Goal: Task Accomplishment & Management: Manage account settings

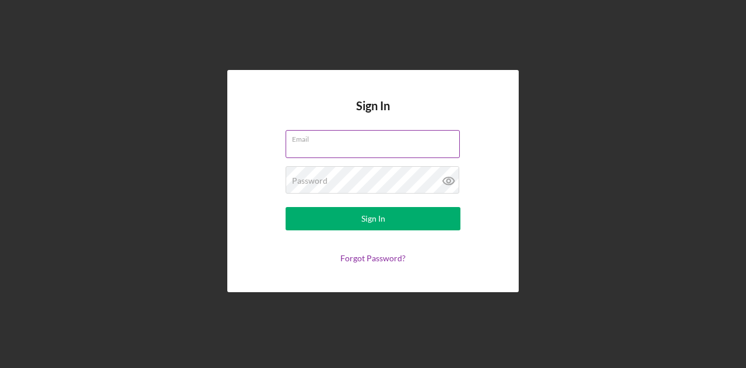
click at [392, 147] on input "Email" at bounding box center [372, 144] width 174 height 28
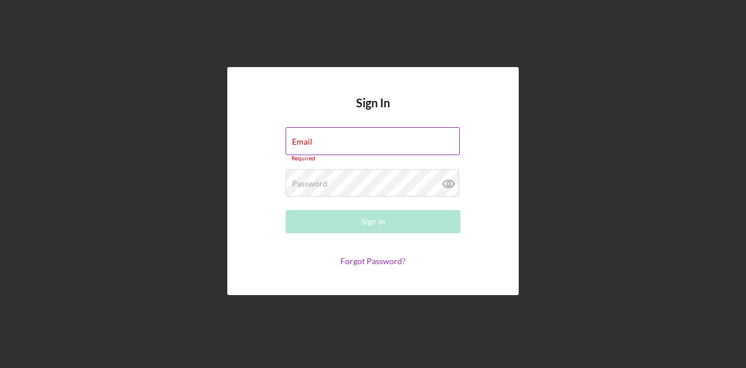
type input "[EMAIL_ADDRESS][DOMAIN_NAME]"
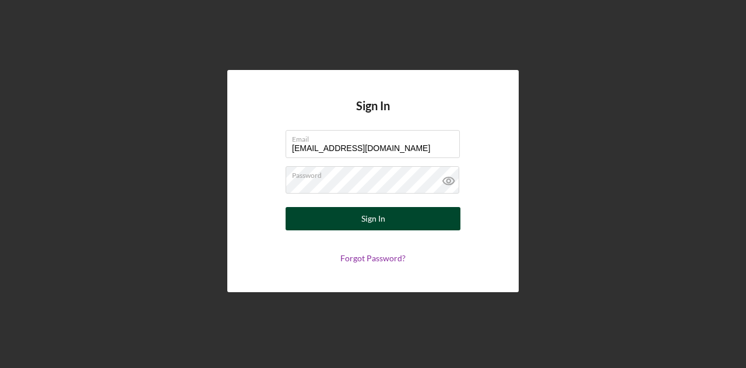
click at [404, 215] on button "Sign In" at bounding box center [372, 218] width 175 height 23
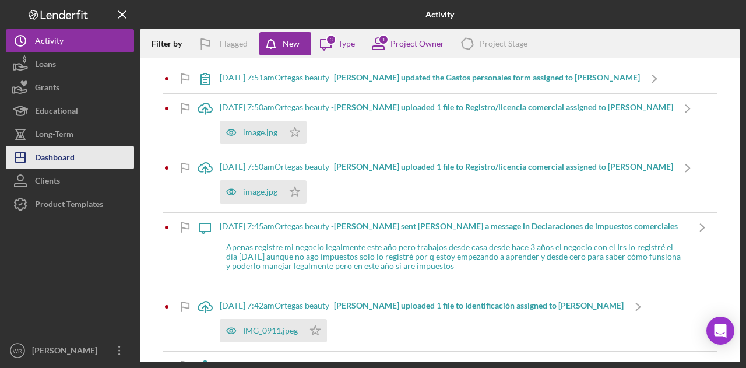
click at [66, 163] on div "Dashboard" at bounding box center [55, 159] width 40 height 26
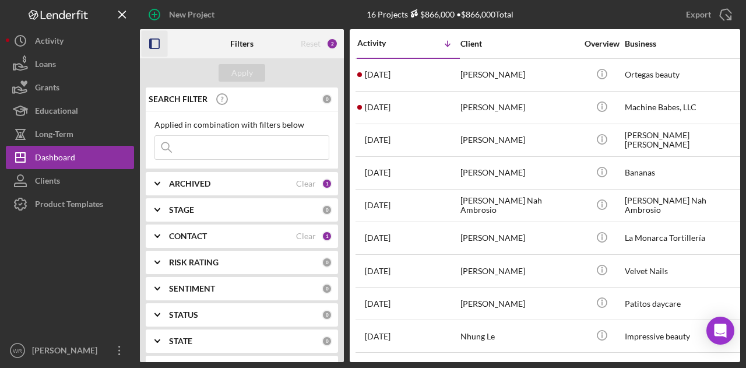
click at [152, 39] on rect "button" at bounding box center [154, 43] width 9 height 9
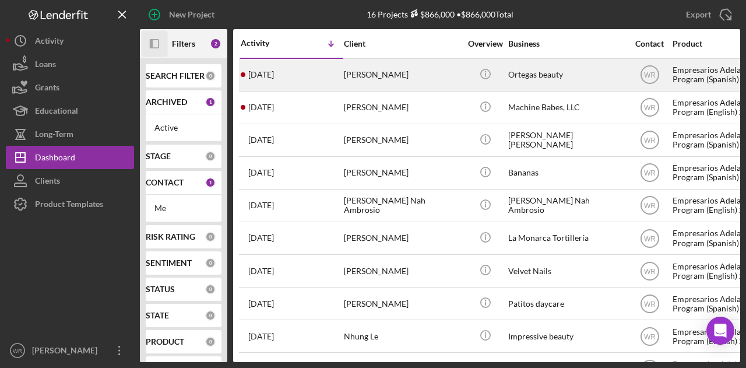
click at [390, 74] on div "[PERSON_NAME]" at bounding box center [402, 74] width 117 height 31
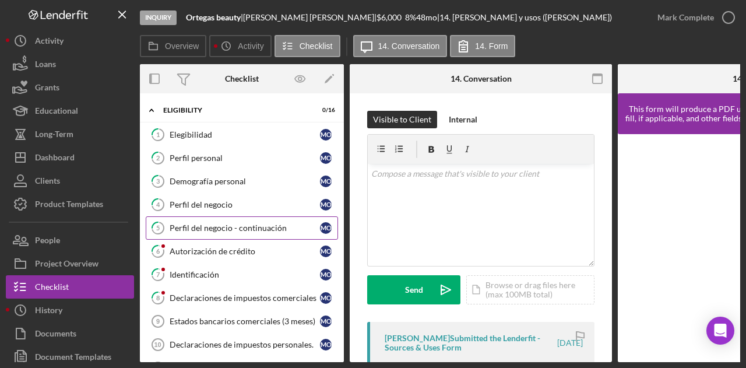
click at [227, 223] on div "Perfil del negocio - continuación" at bounding box center [245, 227] width 150 height 9
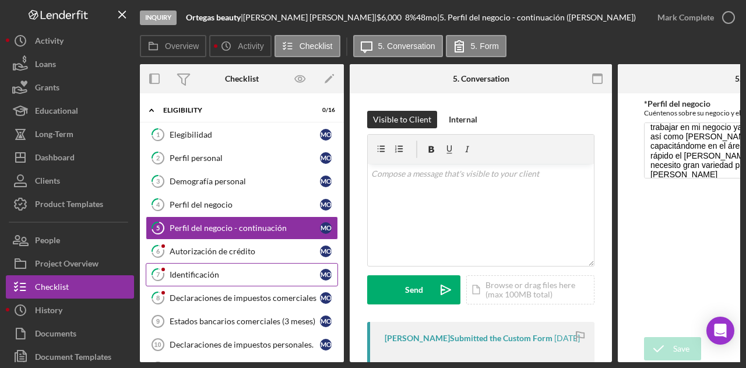
click at [210, 263] on link "7 Identificación M O" at bounding box center [242, 274] width 192 height 23
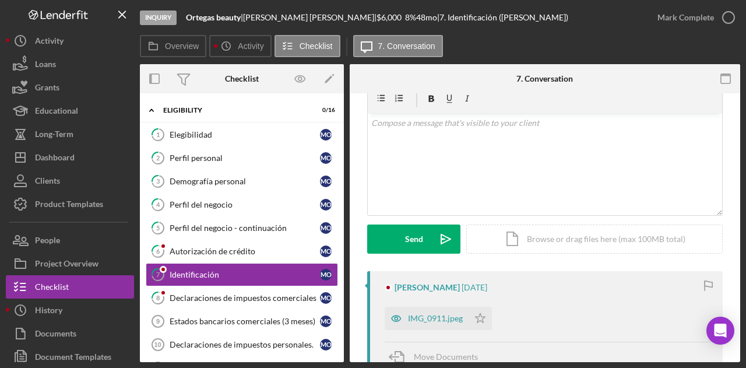
scroll to position [117, 0]
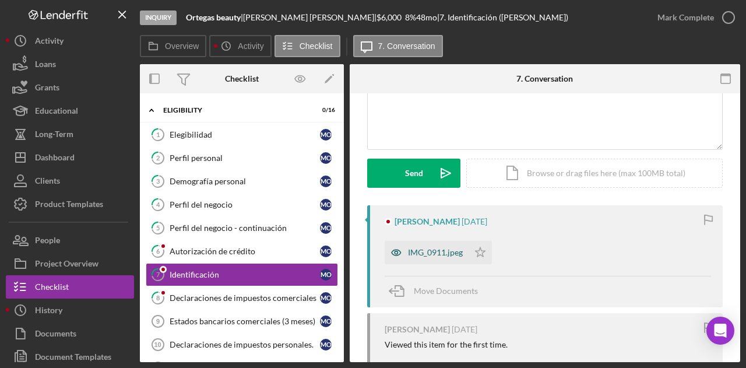
click at [446, 253] on div "IMG_0911.jpeg" at bounding box center [435, 252] width 55 height 9
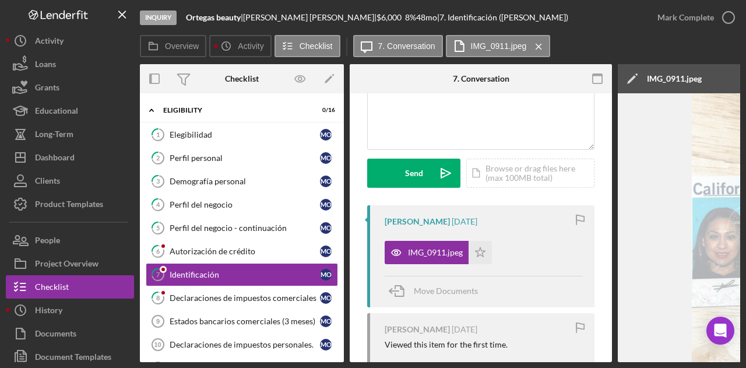
click at [434, 357] on div "[PERSON_NAME] [DATE] Viewed this item for the first time." at bounding box center [480, 338] width 227 height 51
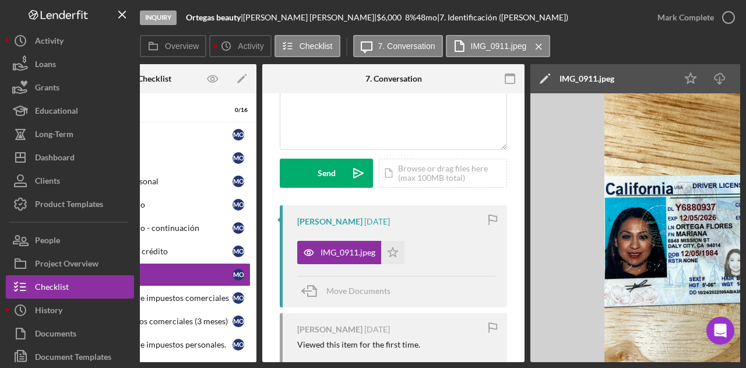
scroll to position [0, 0]
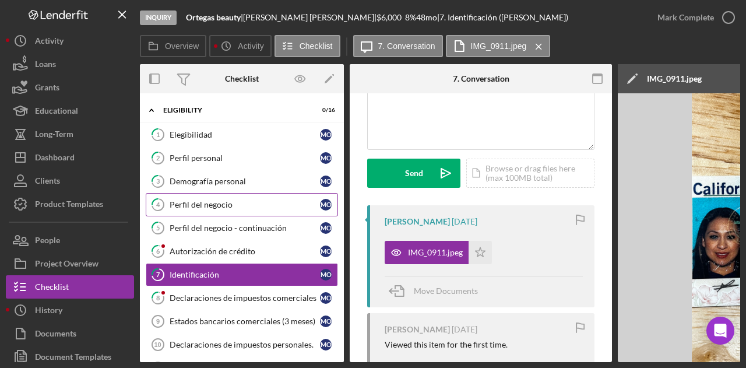
click at [197, 200] on div "Perfil del negocio" at bounding box center [245, 204] width 150 height 9
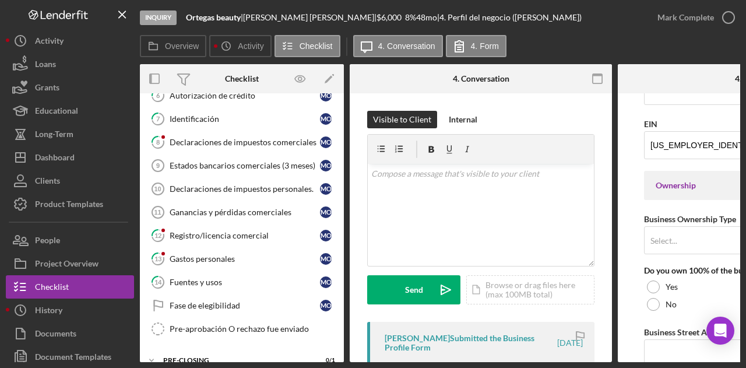
scroll to position [195, 0]
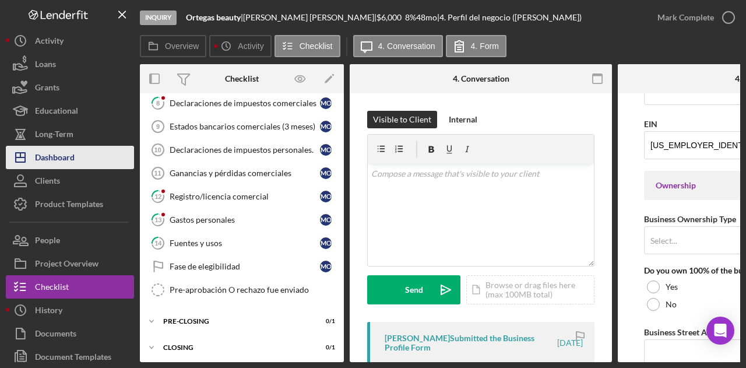
click at [63, 163] on div "Dashboard" at bounding box center [55, 159] width 40 height 26
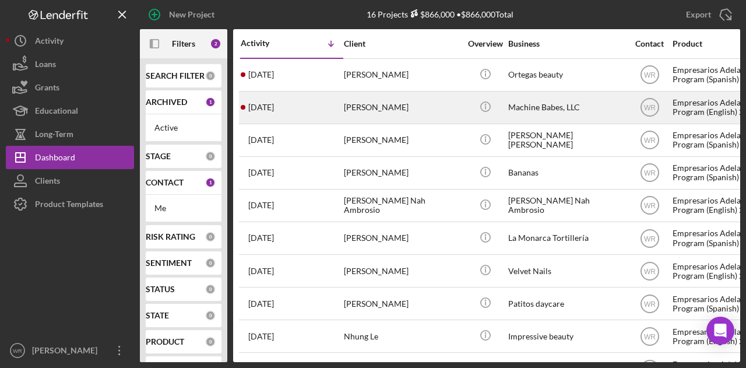
click at [369, 107] on div "[PERSON_NAME]" at bounding box center [402, 107] width 117 height 31
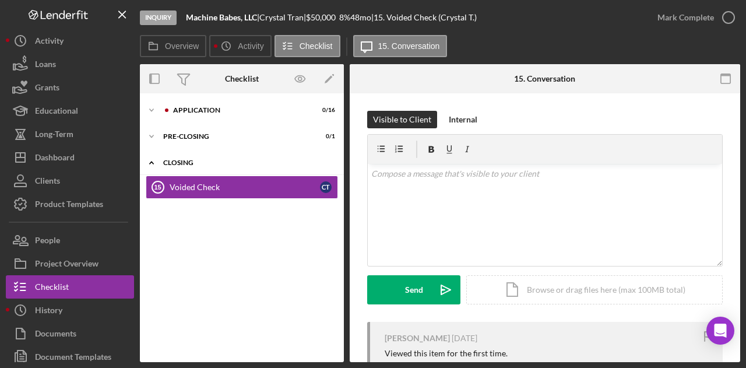
click at [172, 161] on div "Closing" at bounding box center [246, 162] width 166 height 7
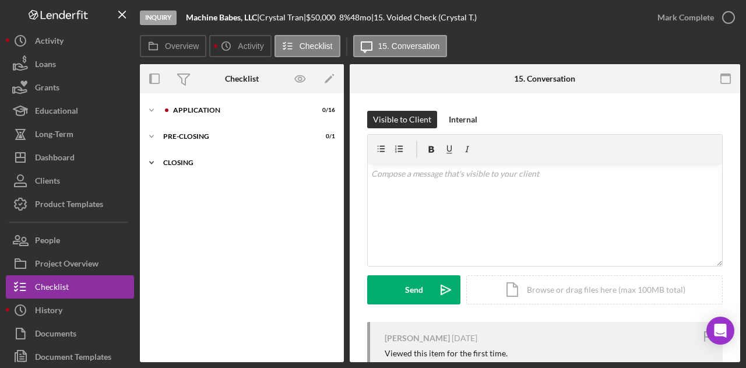
click at [154, 160] on icon "Icon/Expander" at bounding box center [151, 162] width 23 height 23
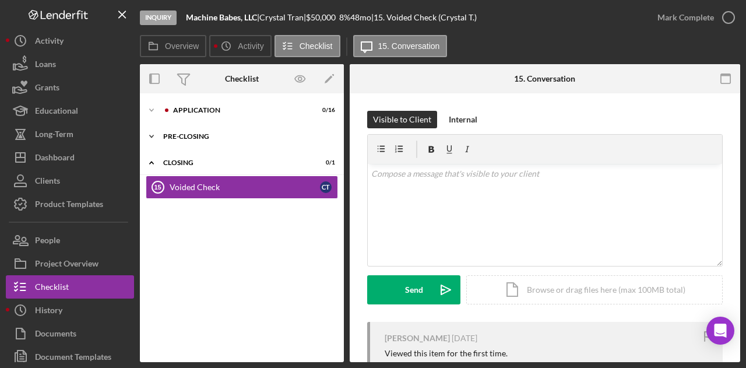
click at [154, 136] on icon "Icon/Expander" at bounding box center [151, 136] width 23 height 23
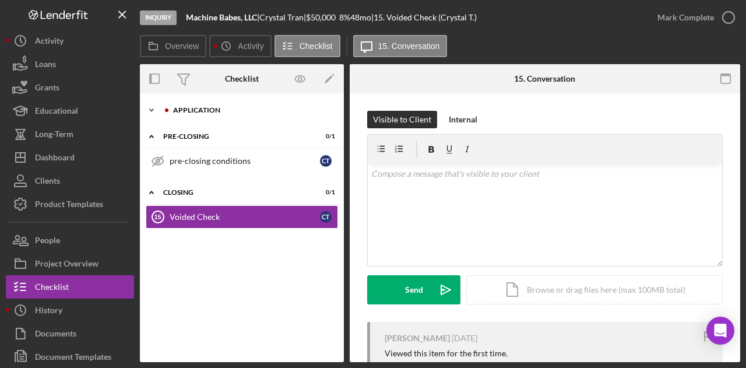
click at [155, 101] on icon "Icon/Expander" at bounding box center [151, 109] width 23 height 23
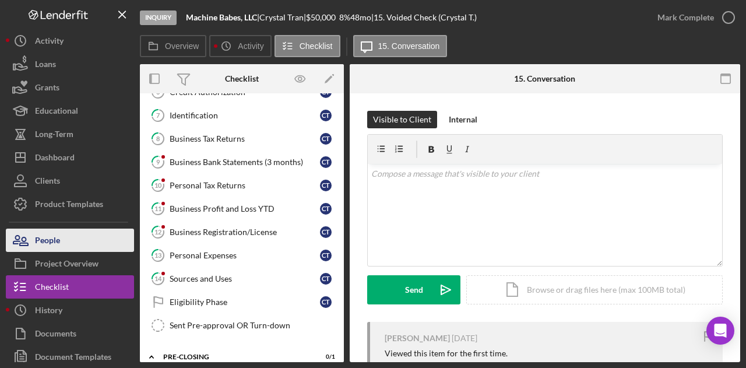
scroll to position [175, 0]
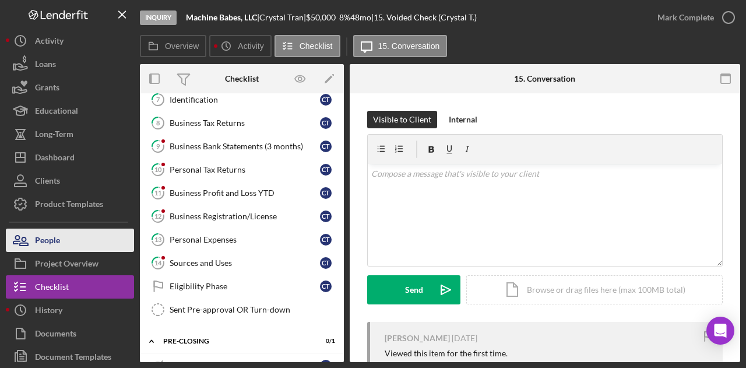
click at [86, 229] on button "People" at bounding box center [70, 239] width 128 height 23
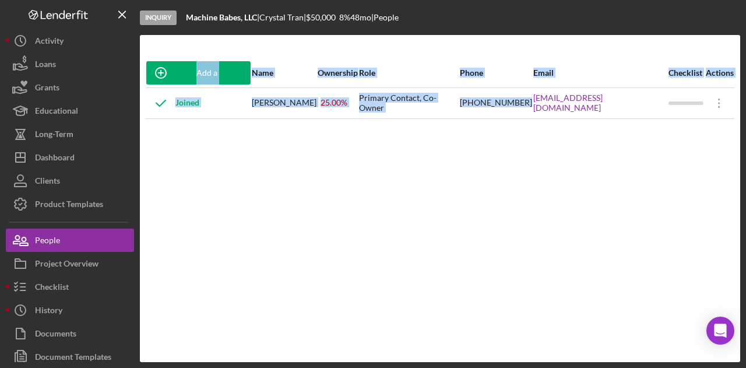
drag, startPoint x: 537, startPoint y: 111, endPoint x: 663, endPoint y: 127, distance: 126.8
click at [663, 127] on div "Add a Participant Name Ownership Role Phone Email Checklist Actions Joined [PER…" at bounding box center [440, 198] width 600 height 280
copy table "Add a Participant Name Ownership Role Phone Email Checklist Actions Joined [PER…"
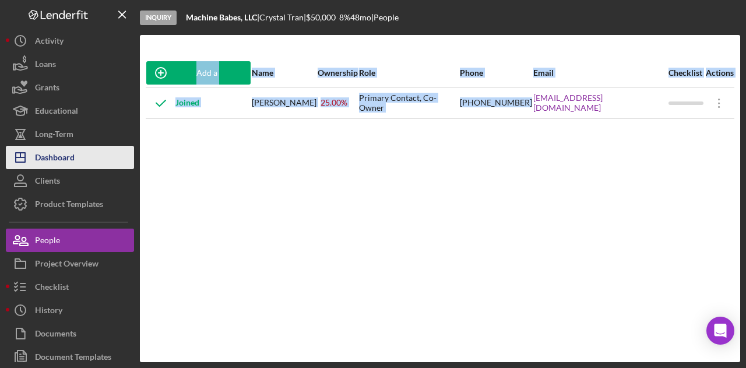
click at [89, 153] on button "Icon/Dashboard Dashboard" at bounding box center [70, 157] width 128 height 23
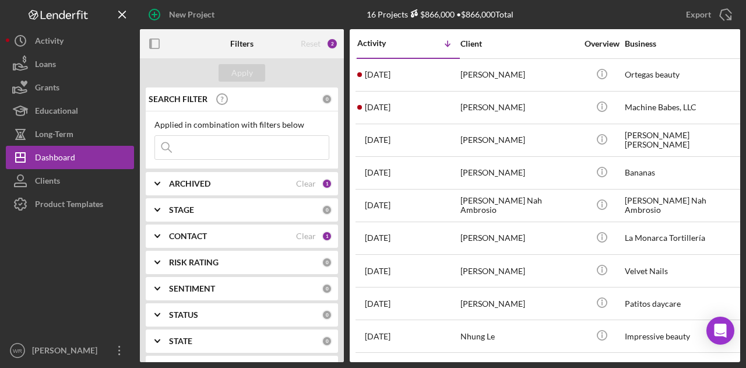
click at [160, 48] on icon "button" at bounding box center [155, 44] width 26 height 26
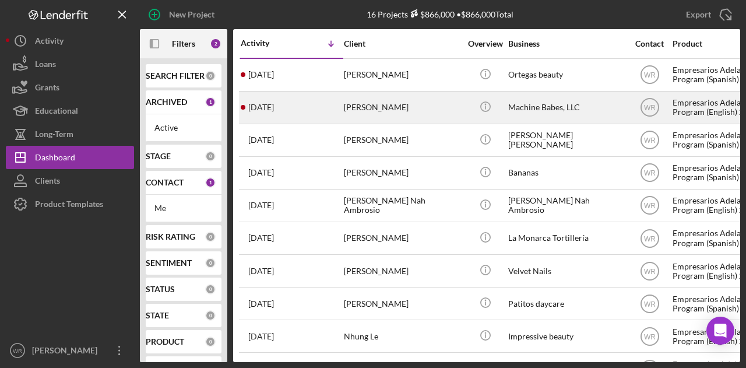
click at [338, 112] on div "[DATE] [PERSON_NAME]" at bounding box center [292, 107] width 102 height 31
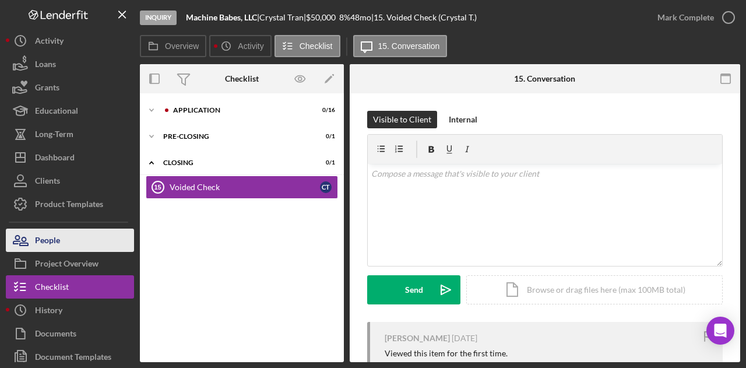
click at [83, 232] on button "People" at bounding box center [70, 239] width 128 height 23
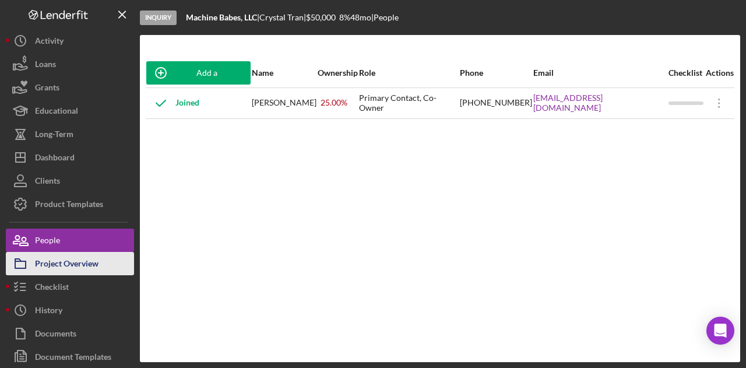
click at [80, 257] on div "Project Overview" at bounding box center [66, 265] width 63 height 26
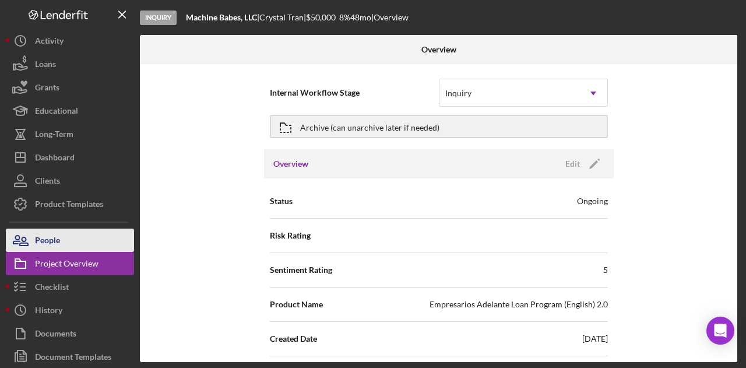
click at [75, 237] on button "People" at bounding box center [70, 239] width 128 height 23
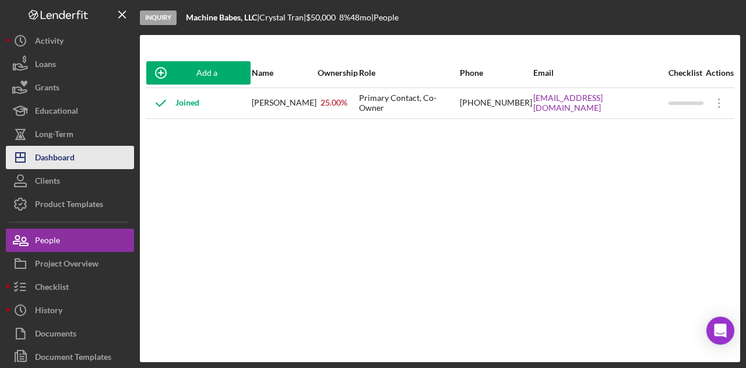
click at [65, 156] on div "Dashboard" at bounding box center [55, 159] width 40 height 26
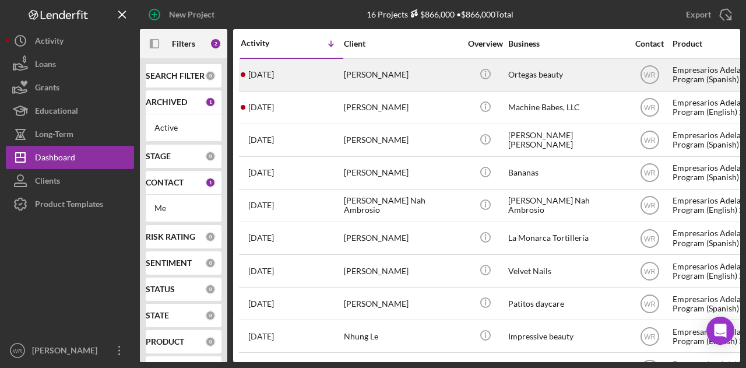
click at [389, 77] on div "[PERSON_NAME]" at bounding box center [402, 74] width 117 height 31
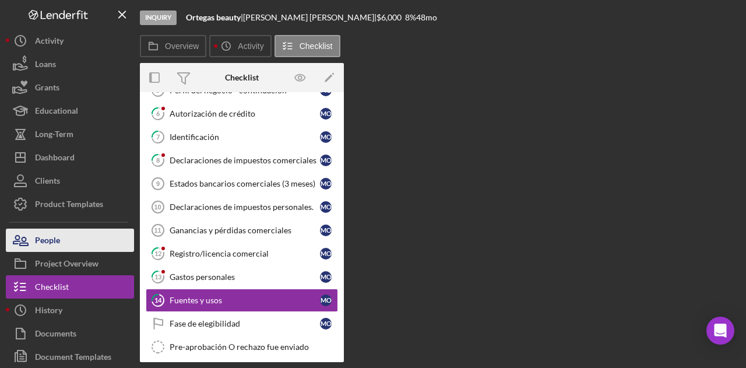
scroll to position [190, 0]
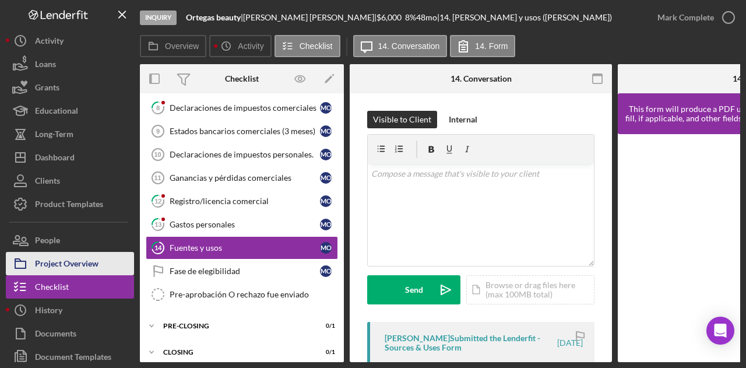
click at [55, 259] on div "Project Overview" at bounding box center [66, 265] width 63 height 26
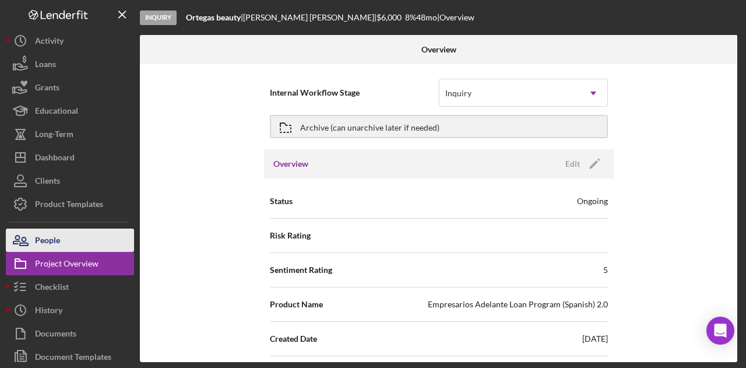
click at [65, 240] on button "People" at bounding box center [70, 239] width 128 height 23
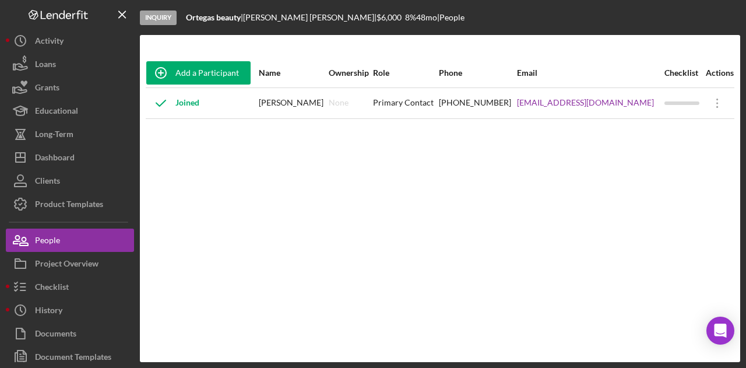
click at [252, 197] on div "Add a Participant Name Ownership Role Phone Email Checklist Actions Joined [PER…" at bounding box center [440, 198] width 600 height 280
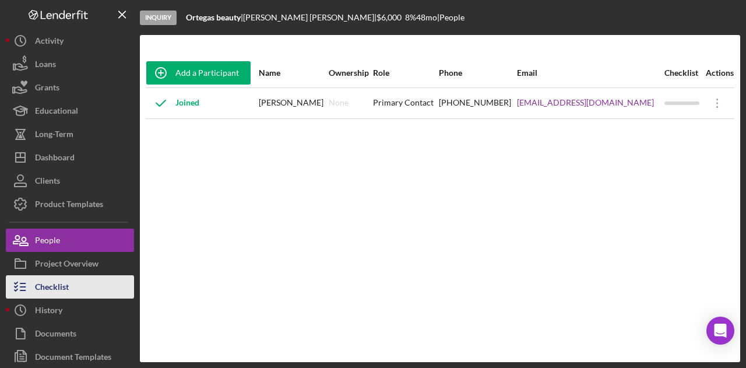
click at [51, 293] on div "Checklist" at bounding box center [52, 288] width 34 height 26
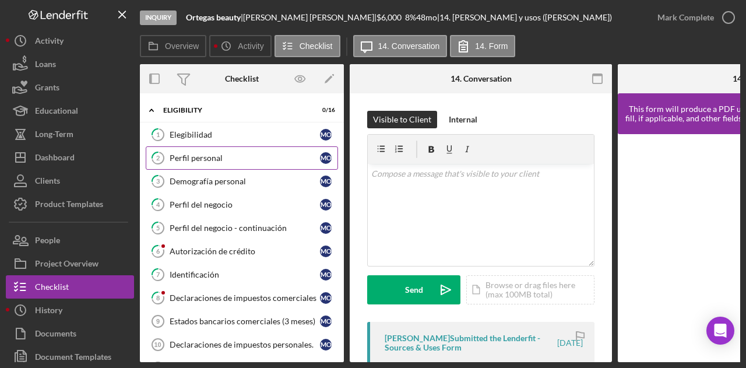
click at [224, 156] on div "Perfil personal" at bounding box center [245, 157] width 150 height 9
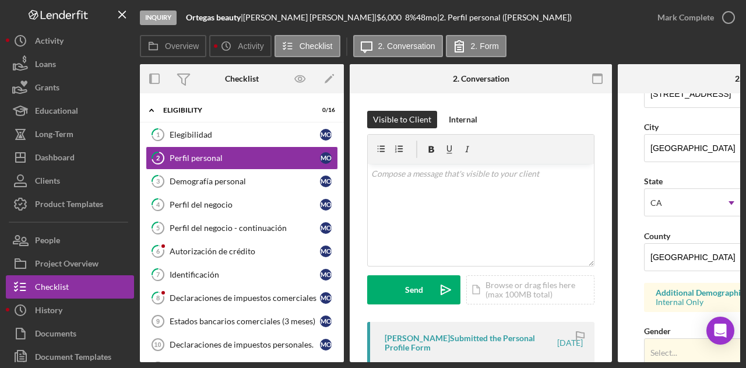
scroll to position [233, 0]
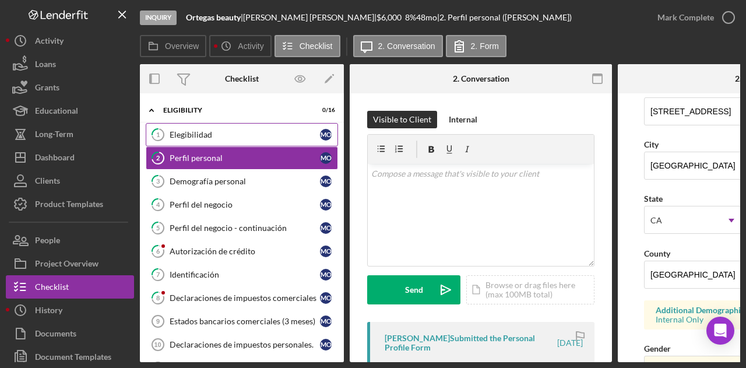
click at [237, 130] on div "Elegibilidad" at bounding box center [245, 134] width 150 height 9
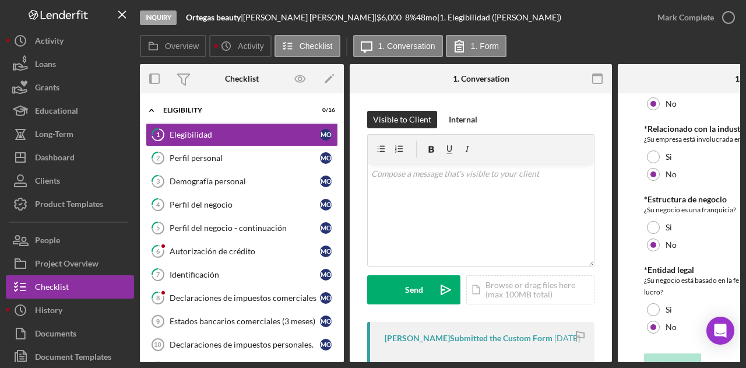
scroll to position [576, 0]
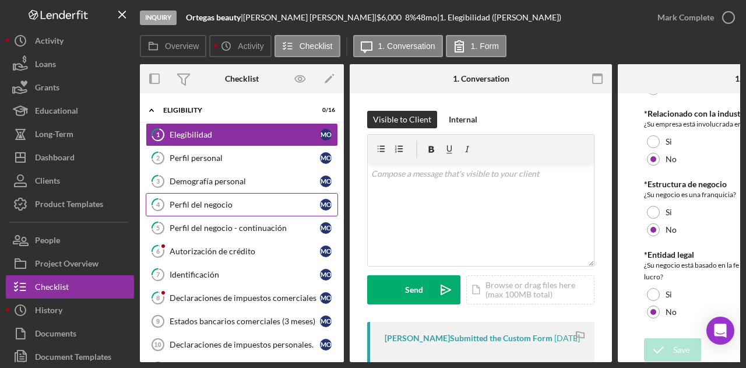
click at [234, 210] on link "4 Perfil del negocio M O" at bounding box center [242, 204] width 192 height 23
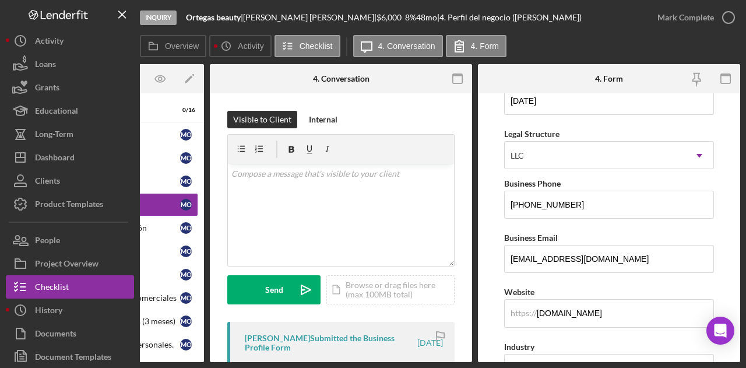
scroll to position [117, 0]
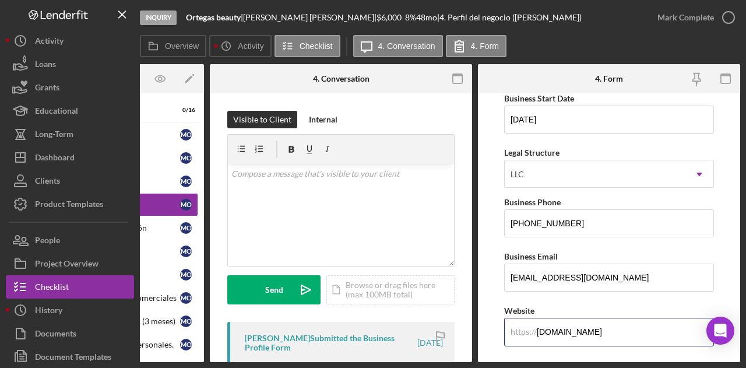
drag, startPoint x: 616, startPoint y: 333, endPoint x: 501, endPoint y: 343, distance: 115.8
click at [501, 343] on form "Business Name Ortegas beauty DBA Business Start Date [DATE] Legal Structure LLC…" at bounding box center [609, 227] width 262 height 269
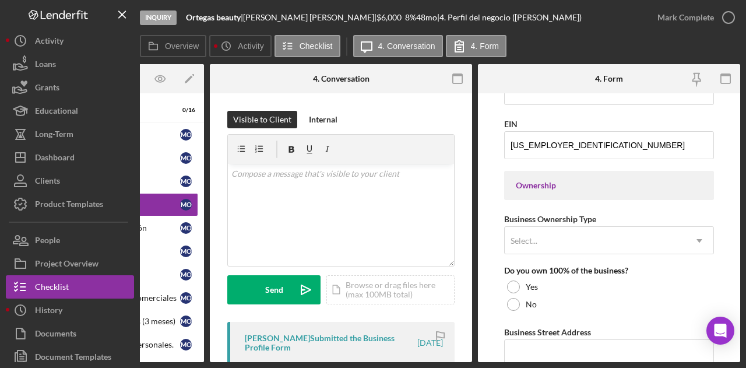
click at [496, 235] on form "Business Name Ortegas beauty DBA Business Start Date [DATE] Legal Structure LLC…" at bounding box center [609, 227] width 262 height 269
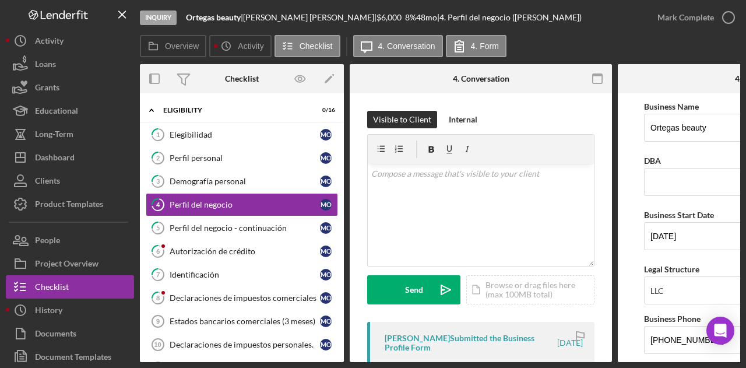
scroll to position [175, 0]
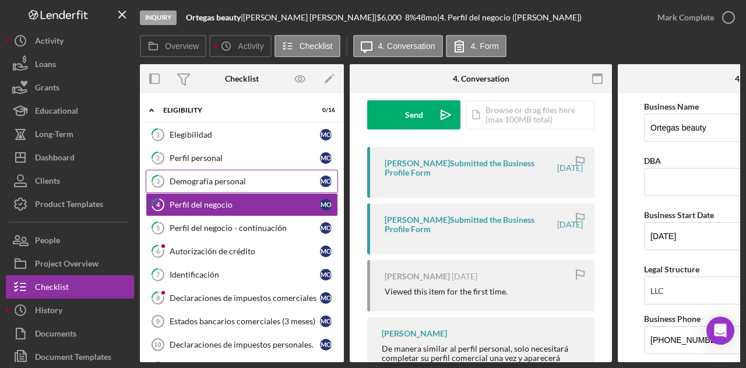
click at [217, 178] on div "Demografía personal" at bounding box center [245, 181] width 150 height 9
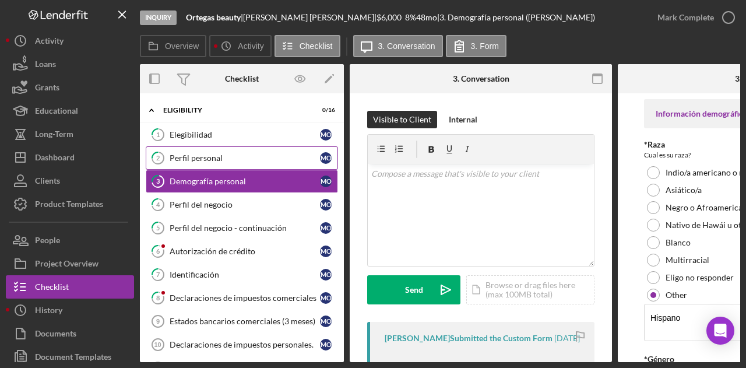
click at [220, 165] on link "2 Perfil personal M O" at bounding box center [242, 157] width 192 height 23
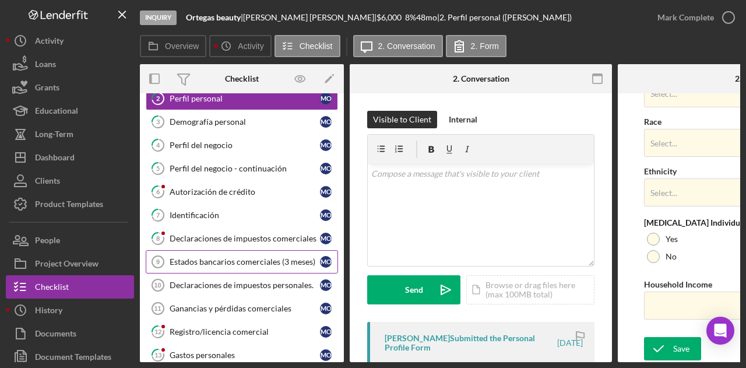
scroll to position [117, 0]
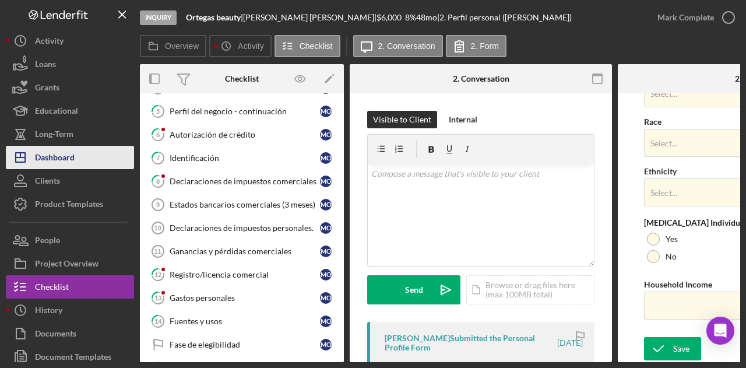
click at [62, 154] on div "Dashboard" at bounding box center [55, 159] width 40 height 26
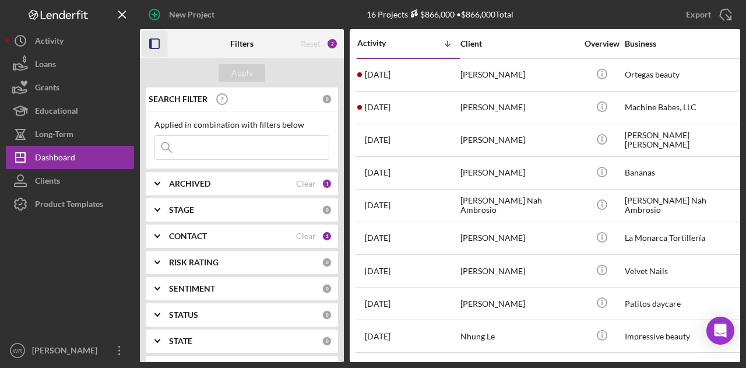
click at [159, 45] on rect "button" at bounding box center [154, 43] width 9 height 9
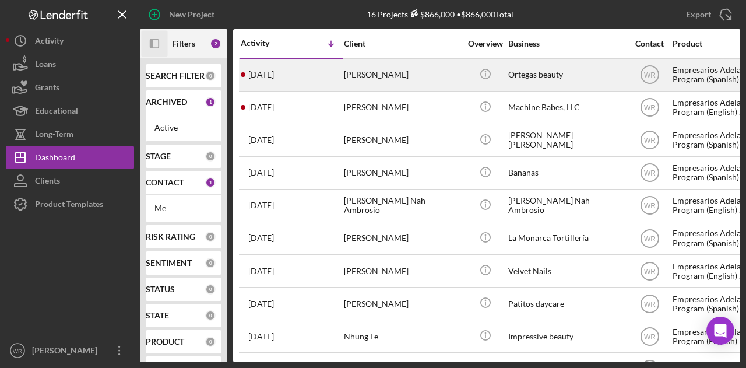
click at [444, 76] on div "[PERSON_NAME]" at bounding box center [402, 74] width 117 height 31
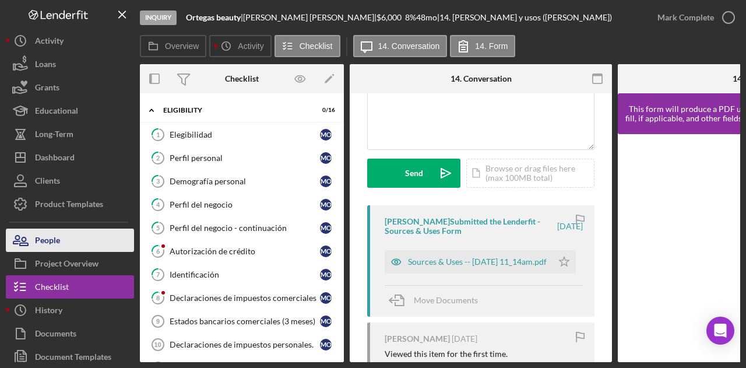
click at [47, 245] on div "People" at bounding box center [47, 241] width 25 height 26
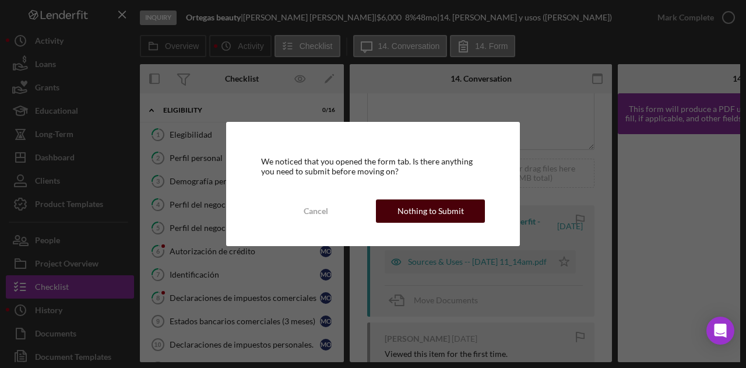
click at [468, 204] on button "Nothing to Submit" at bounding box center [430, 210] width 109 height 23
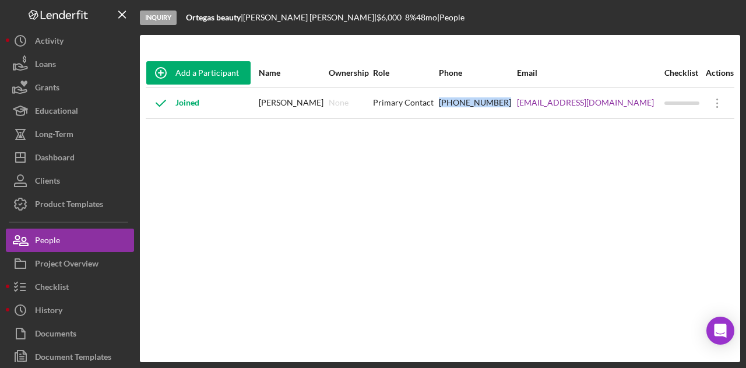
drag, startPoint x: 453, startPoint y: 108, endPoint x: 517, endPoint y: 113, distance: 64.3
click at [517, 113] on tr "Joined [PERSON_NAME] None Primary Contact [PHONE_NUMBER] [EMAIL_ADDRESS][DOMAIN…" at bounding box center [440, 102] width 588 height 31
copy tr "[PHONE_NUMBER]"
click at [322, 204] on div "Add a Participant Name Ownership Role Phone Email Checklist Actions Joined [PER…" at bounding box center [440, 198] width 600 height 280
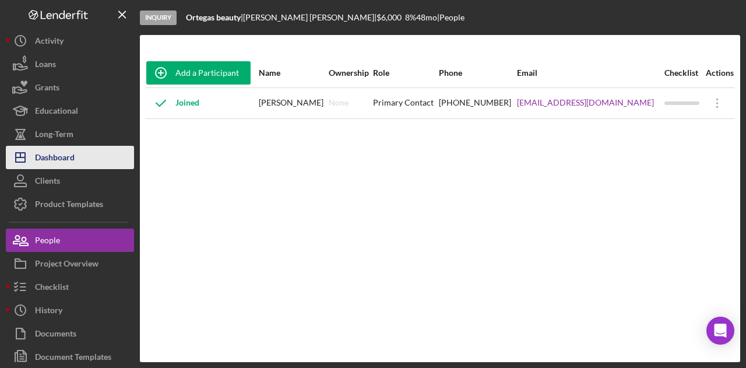
click at [76, 160] on button "Icon/Dashboard Dashboard" at bounding box center [70, 157] width 128 height 23
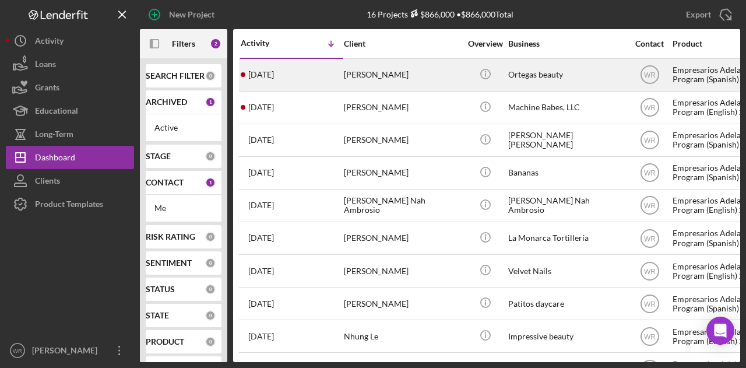
click at [380, 77] on div "[PERSON_NAME]" at bounding box center [402, 74] width 117 height 31
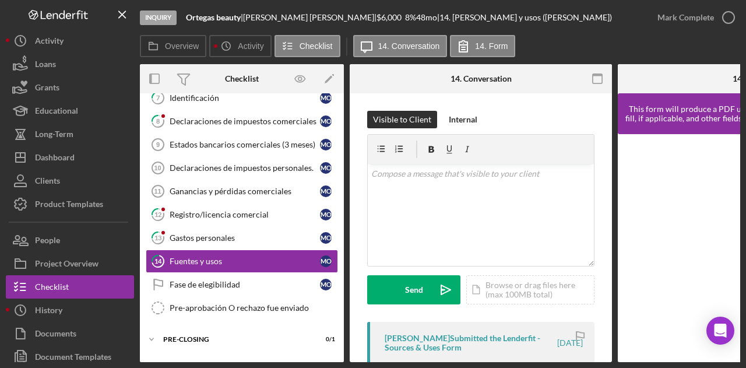
scroll to position [190, 0]
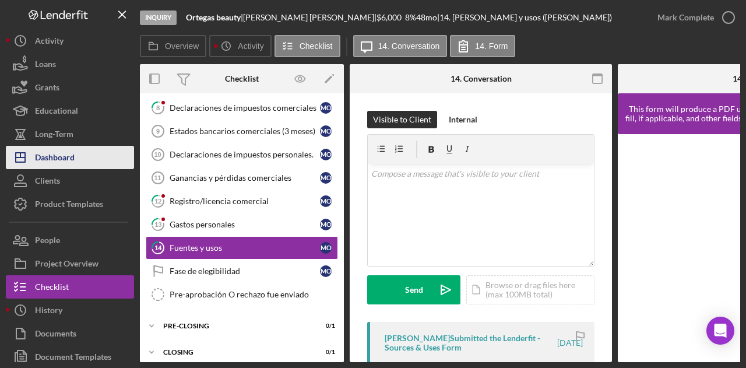
click at [75, 155] on div "Dashboard" at bounding box center [55, 159] width 40 height 26
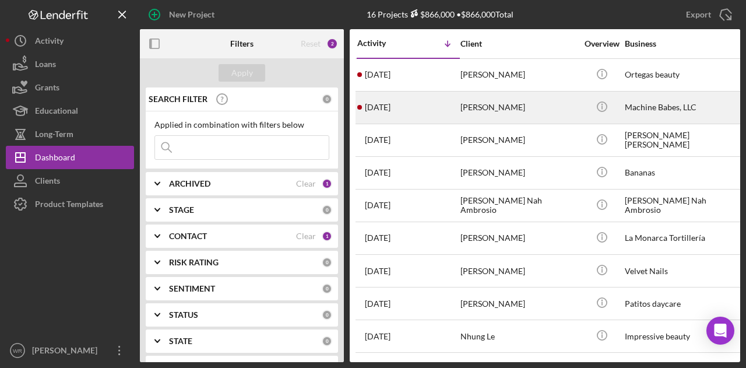
click at [453, 114] on div "[DATE] [PERSON_NAME]" at bounding box center [408, 107] width 102 height 31
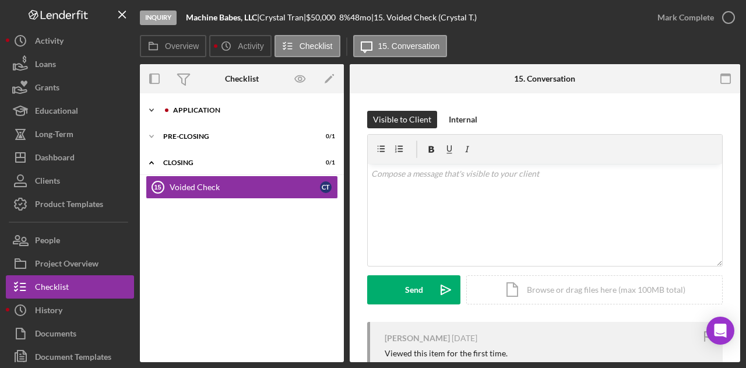
click at [150, 110] on polyline at bounding box center [151, 110] width 3 height 2
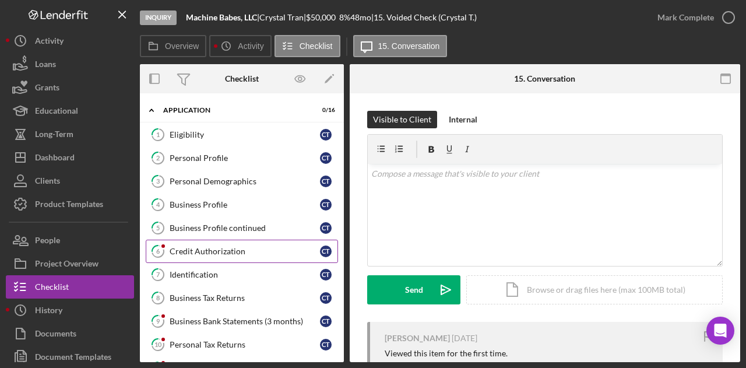
click at [189, 246] on div "Credit Authorization" at bounding box center [245, 250] width 150 height 9
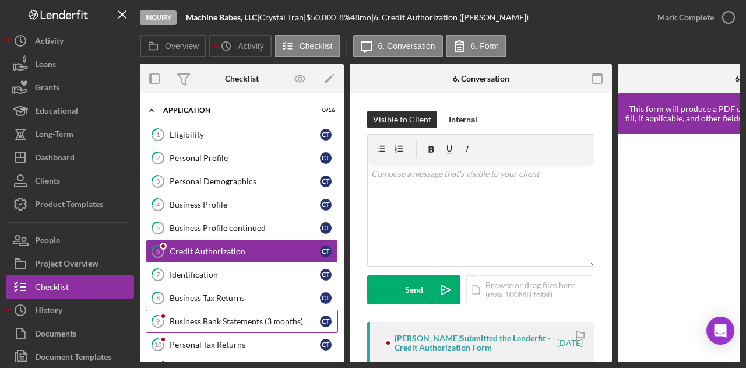
click at [191, 316] on div "Business Bank Statements (3 months)" at bounding box center [245, 320] width 150 height 9
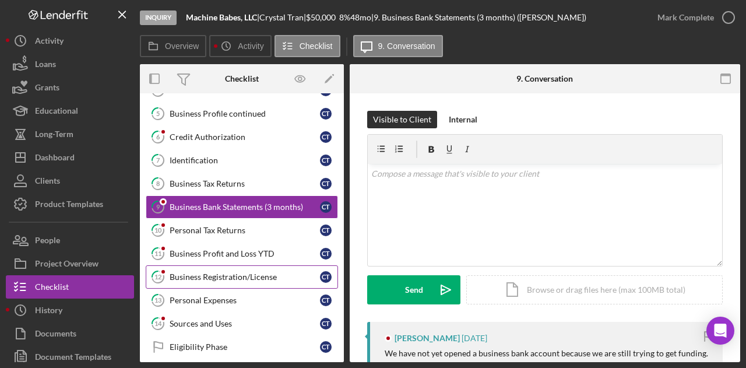
scroll to position [117, 0]
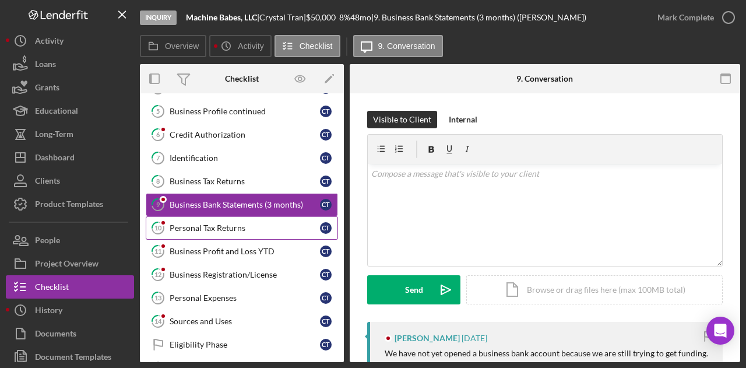
click at [221, 224] on div "Personal Tax Returns" at bounding box center [245, 227] width 150 height 9
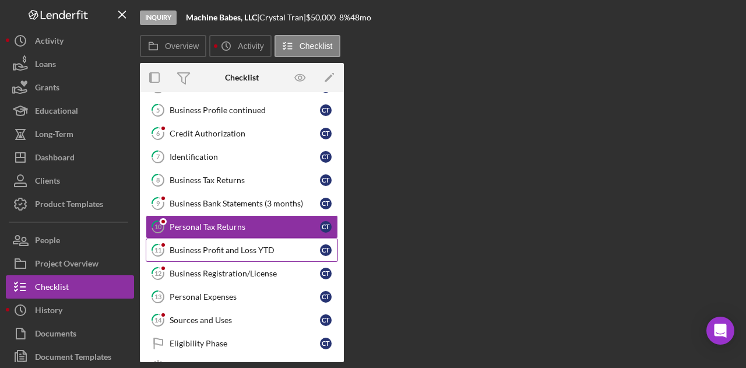
click at [216, 246] on div "Business Profit and Loss YTD" at bounding box center [245, 249] width 150 height 9
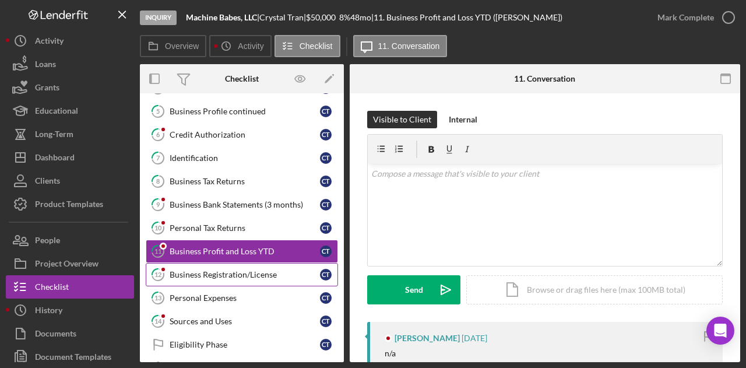
click at [216, 263] on link "12 Business Registration/License C T" at bounding box center [242, 274] width 192 height 23
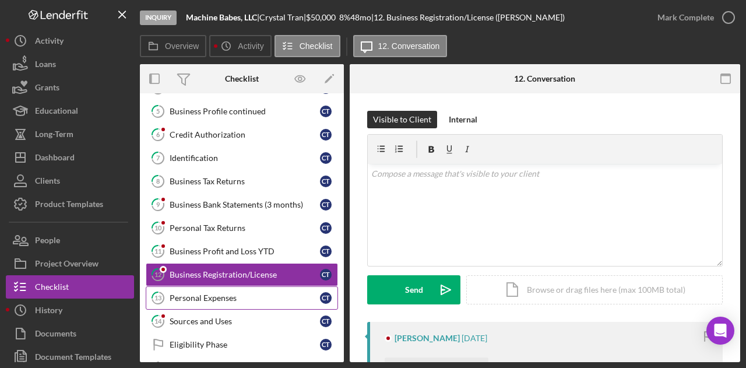
click at [212, 298] on link "13 Personal Expenses C T" at bounding box center [242, 297] width 192 height 23
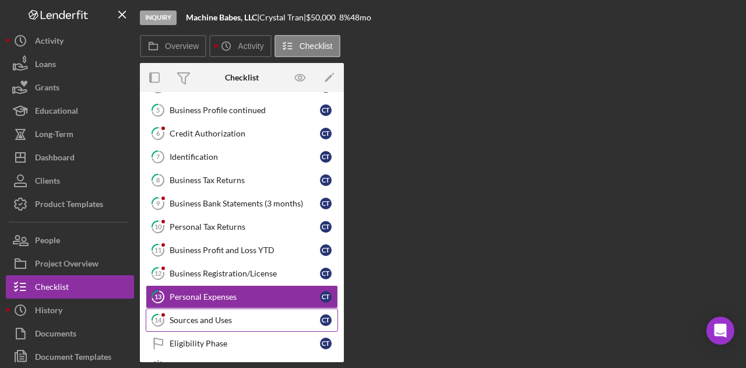
click at [211, 320] on link "14 Sources and Uses C T" at bounding box center [242, 319] width 192 height 23
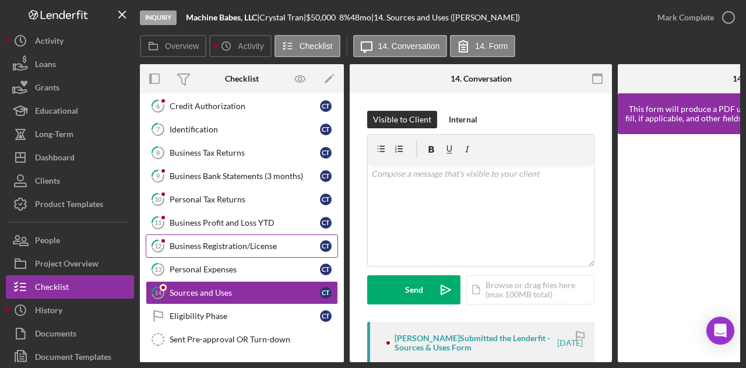
scroll to position [103, 0]
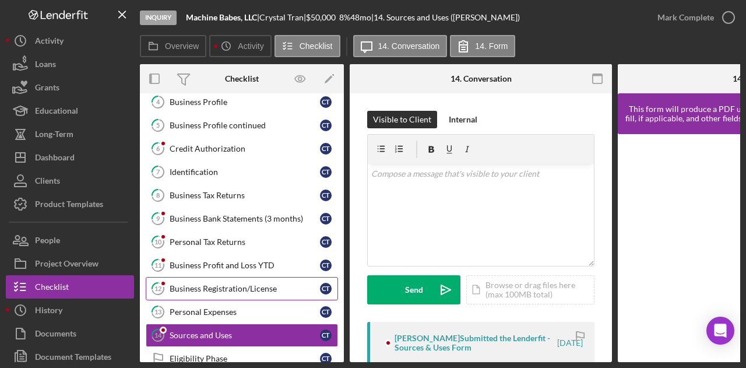
click at [209, 284] on div "Business Registration/License" at bounding box center [245, 288] width 150 height 9
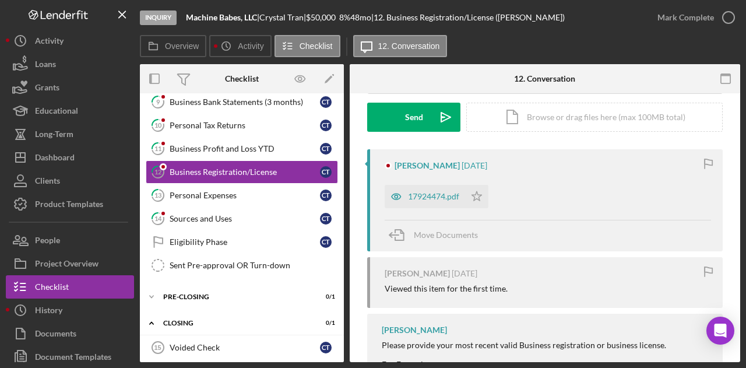
scroll to position [175, 0]
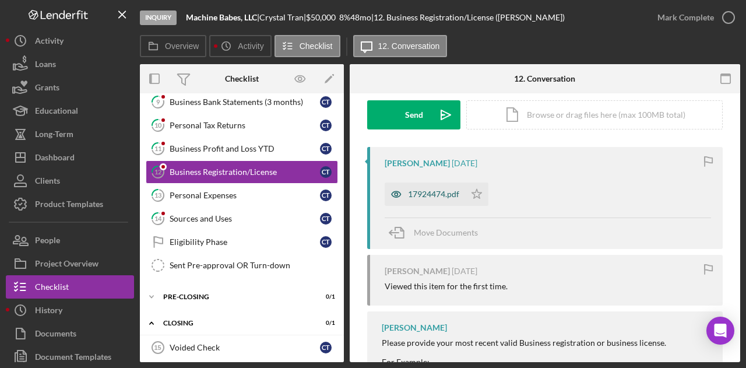
click at [432, 186] on div "17924474.pdf" at bounding box center [424, 193] width 80 height 23
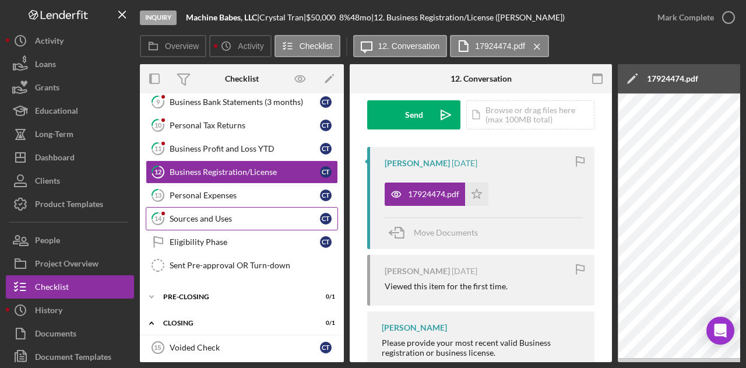
click at [231, 218] on link "14 Sources and Uses C T" at bounding box center [242, 218] width 192 height 23
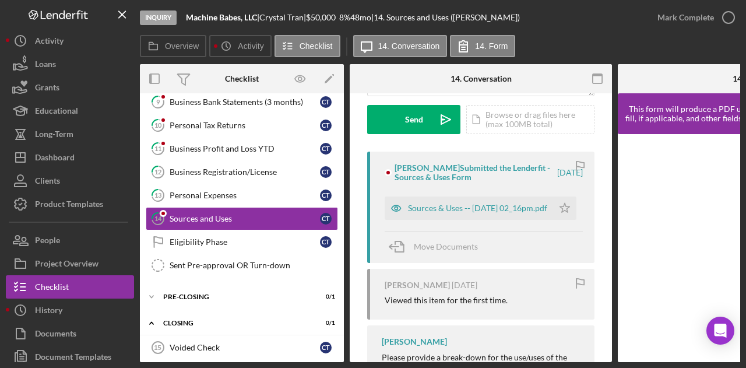
scroll to position [175, 0]
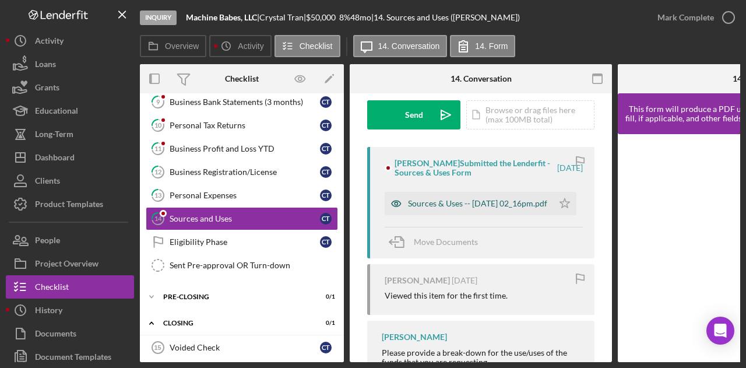
click at [440, 201] on div "Sources & Uses -- [DATE] 02_16pm.pdf" at bounding box center [477, 203] width 139 height 9
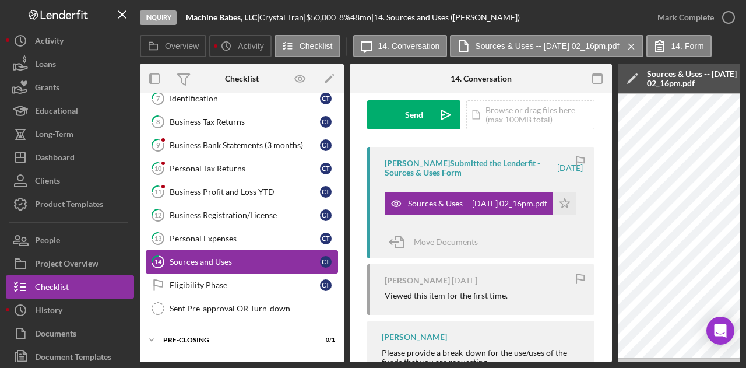
scroll to position [103, 0]
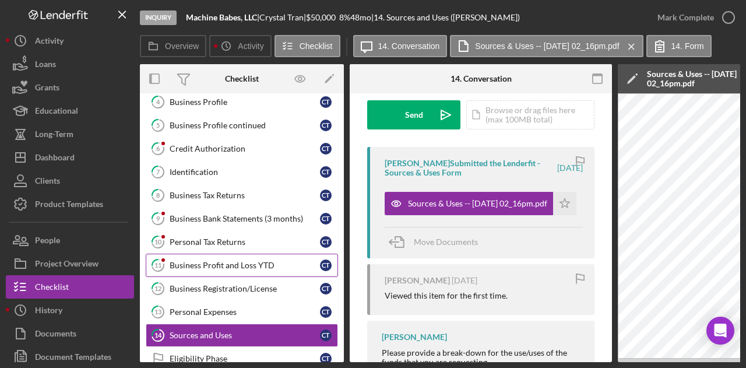
click at [205, 266] on link "11 Business Profit and Loss YTD C T" at bounding box center [242, 264] width 192 height 23
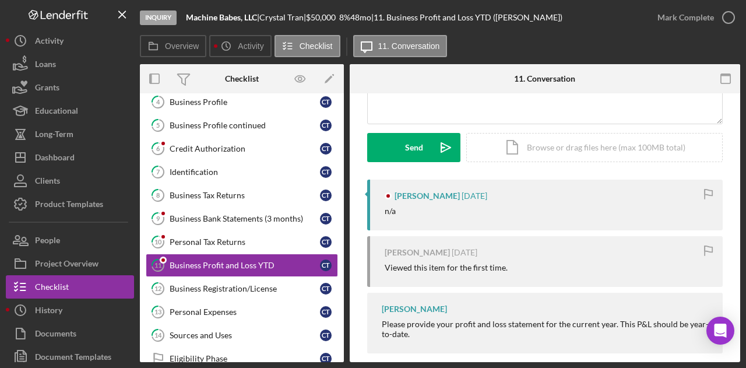
scroll to position [156, 0]
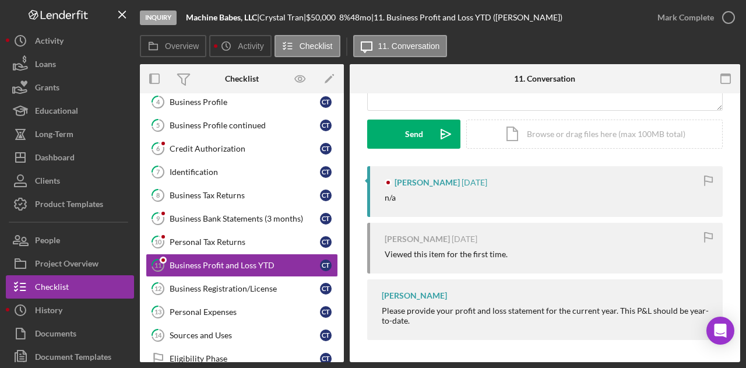
click at [443, 246] on div "[PERSON_NAME] [DATE] Viewed this item for the first time." at bounding box center [544, 248] width 355 height 51
click at [444, 188] on div "[PERSON_NAME] [DATE] n/a" at bounding box center [544, 191] width 355 height 51
click at [222, 231] on link "10 Personal Tax Returns C T" at bounding box center [242, 241] width 192 height 23
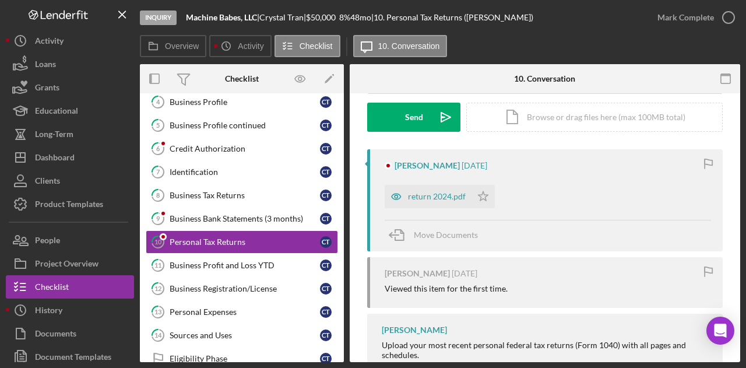
scroll to position [175, 0]
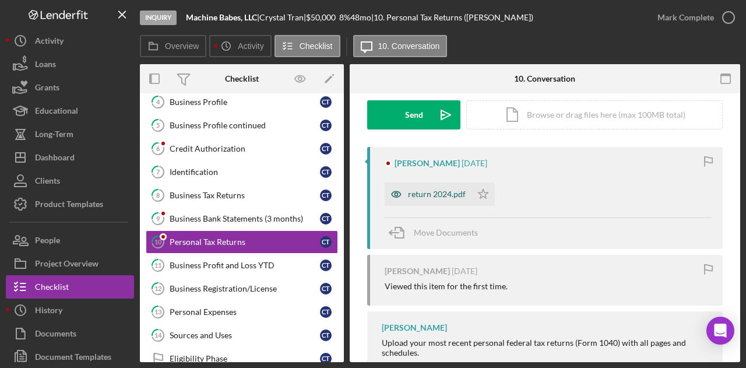
click at [419, 200] on div "return 2024.pdf" at bounding box center [427, 193] width 87 height 23
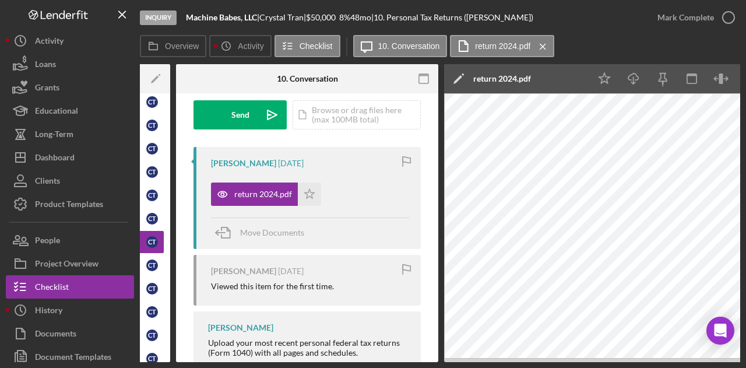
scroll to position [0, 227]
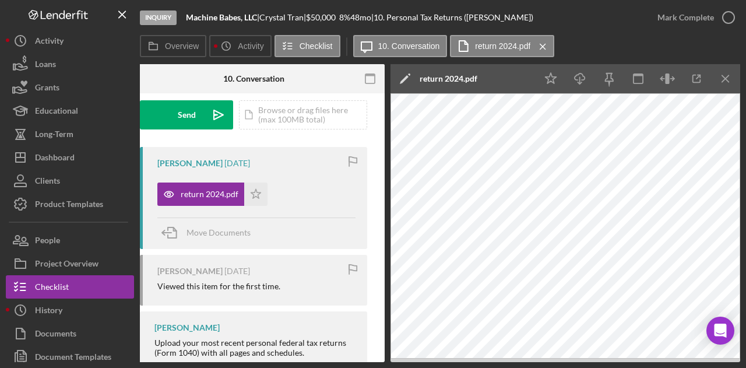
drag, startPoint x: 530, startPoint y: 362, endPoint x: 305, endPoint y: 359, distance: 225.5
click at [305, 359] on div "Overview Internal Workflow Stage Inquiry Icon/Dropdown Arrow Archive (can unarc…" at bounding box center [440, 213] width 600 height 298
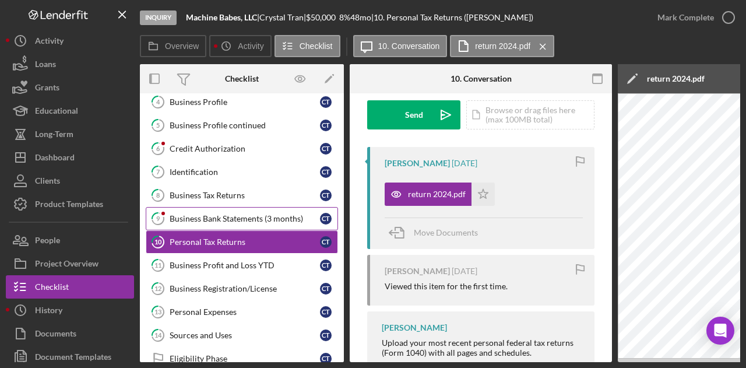
click at [219, 214] on div "Business Bank Statements (3 months)" at bounding box center [245, 218] width 150 height 9
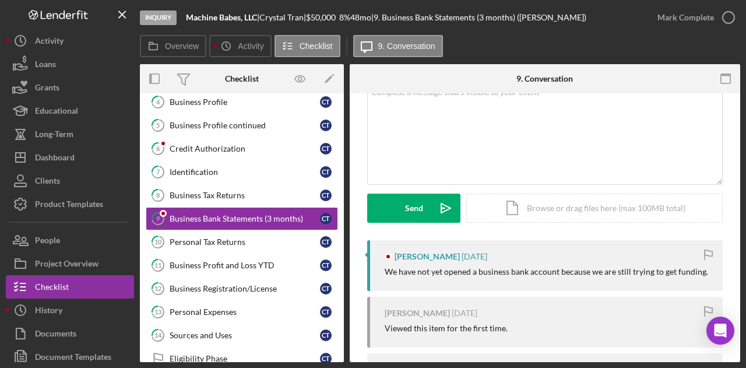
scroll to position [156, 0]
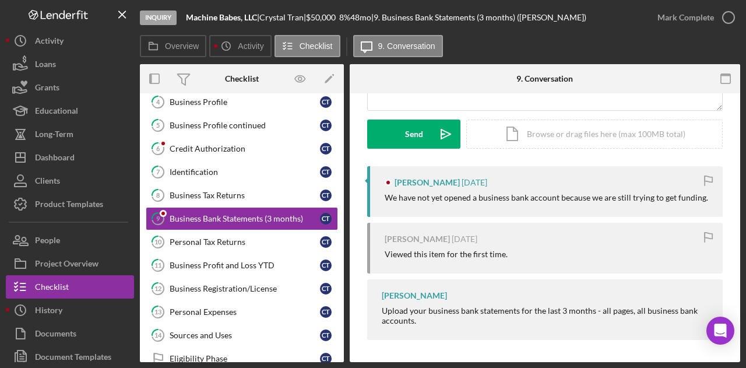
click at [470, 205] on div "[PERSON_NAME] [DATE] We have not yet opened a business bank account because we …" at bounding box center [544, 191] width 355 height 51
click at [232, 144] on div "Credit Authorization" at bounding box center [245, 148] width 150 height 9
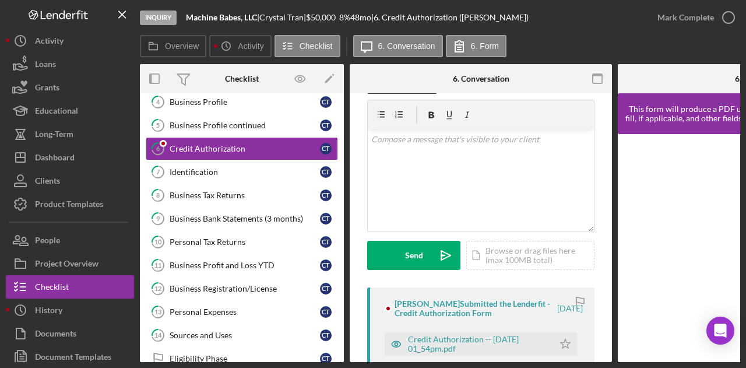
scroll to position [175, 0]
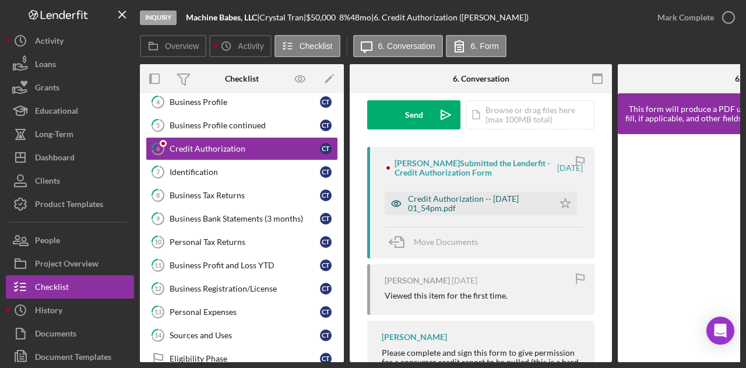
click at [444, 206] on div "Credit Authorization -- [DATE] 01_54pm.pdf" at bounding box center [478, 203] width 140 height 19
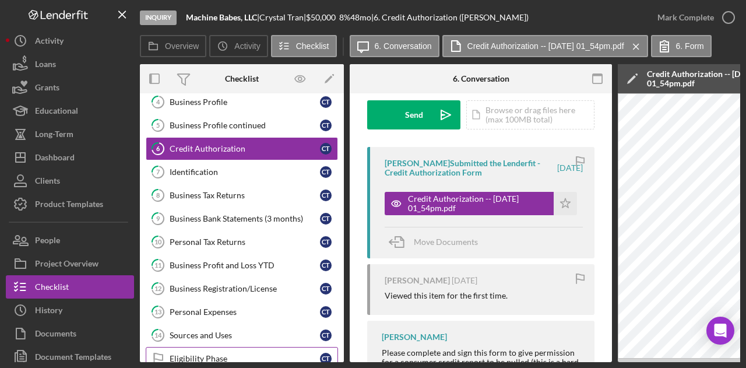
drag, startPoint x: 330, startPoint y: 362, endPoint x: 303, endPoint y: 357, distance: 27.3
click at [309, 358] on div "Overview Internal Workflow Stage Inquiry Icon/Dropdown Arrow Archive (can unarc…" at bounding box center [440, 213] width 600 height 298
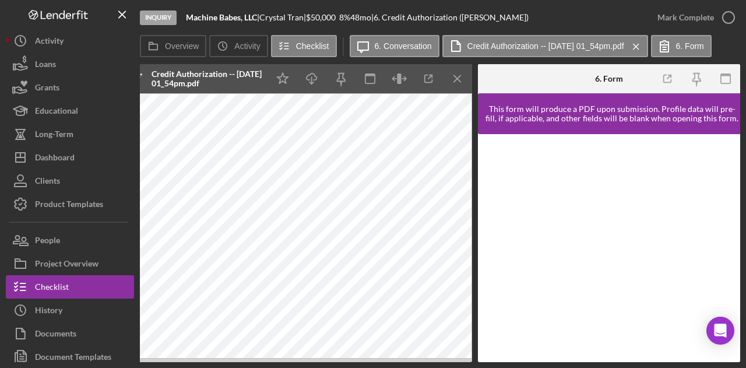
click at [393, 362] on div "Overview Internal Workflow Stage Inquiry Icon/Dropdown Arrow Archive (can unarc…" at bounding box center [440, 213] width 600 height 298
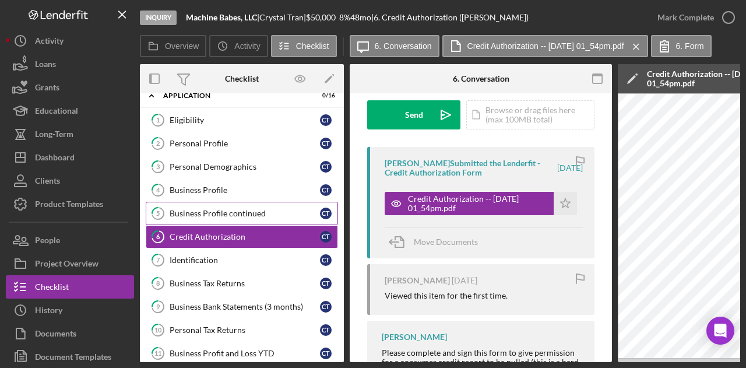
scroll to position [0, 0]
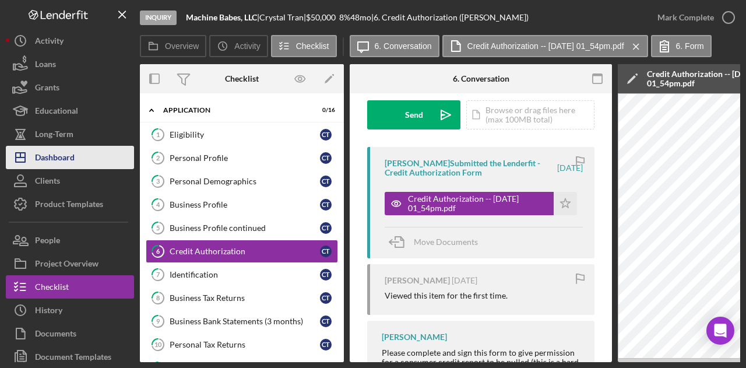
click at [50, 150] on div "Dashboard" at bounding box center [55, 159] width 40 height 26
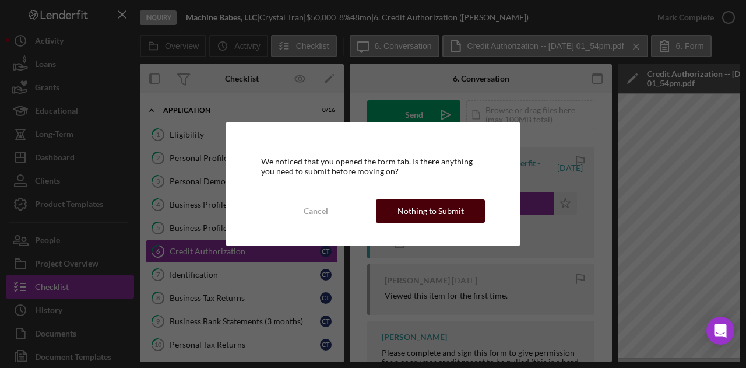
click at [460, 222] on div "Nothing to Submit" at bounding box center [430, 210] width 66 height 23
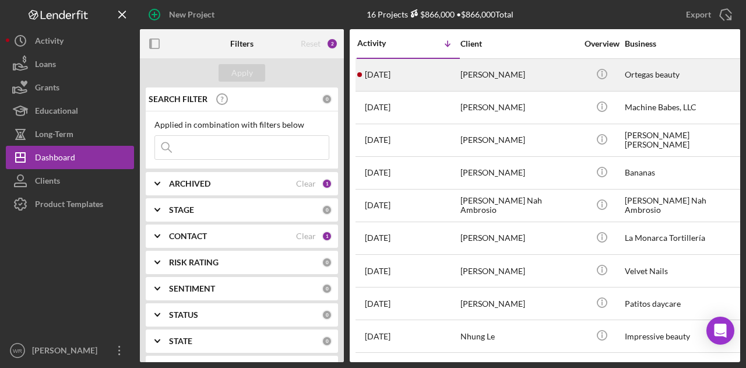
click at [506, 75] on div "[PERSON_NAME]" at bounding box center [518, 74] width 117 height 31
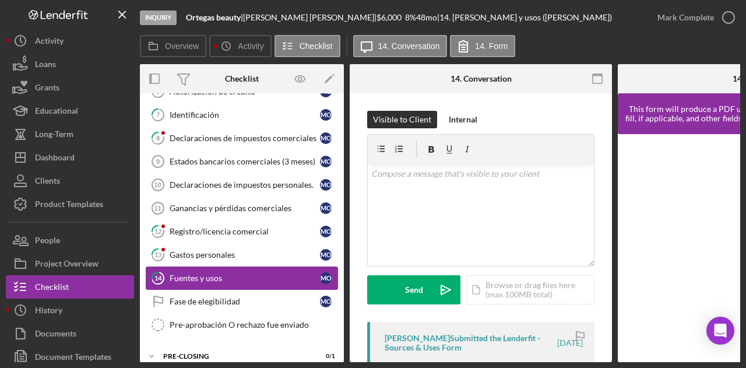
scroll to position [190, 0]
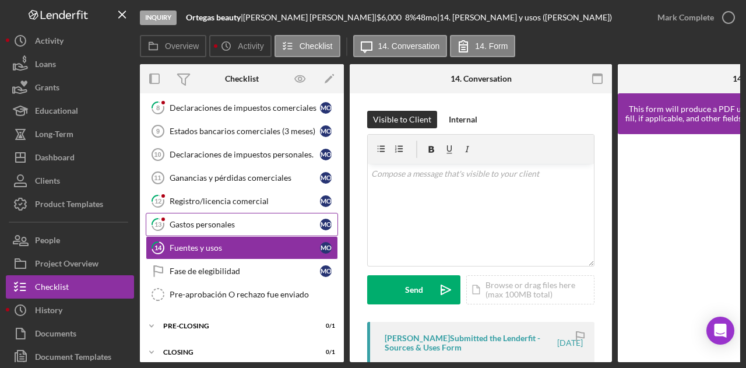
click at [231, 220] on div "Gastos personales" at bounding box center [245, 224] width 150 height 9
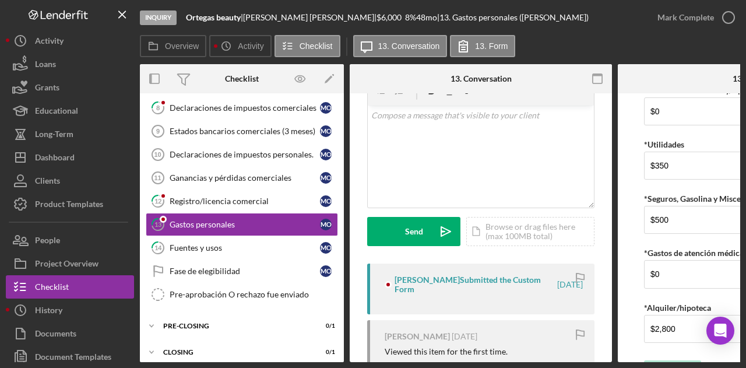
scroll to position [148, 0]
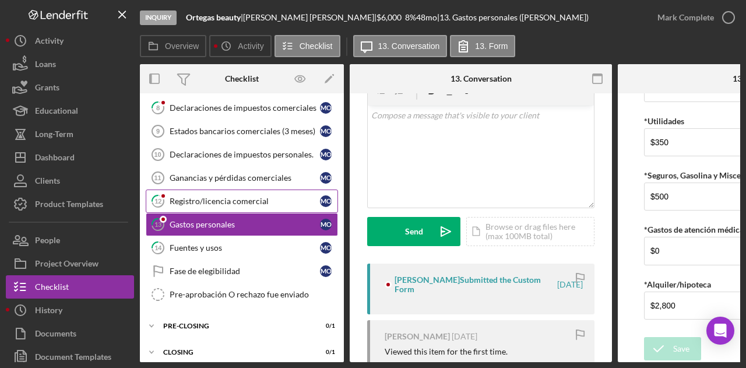
click at [235, 201] on link "12 Registro/licencia comercial M O" at bounding box center [242, 200] width 192 height 23
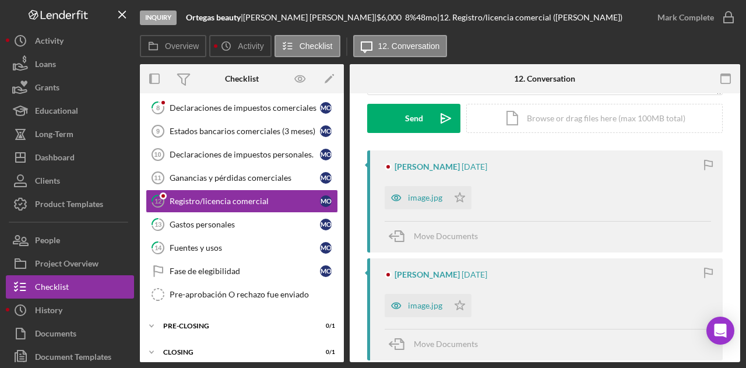
scroll to position [175, 0]
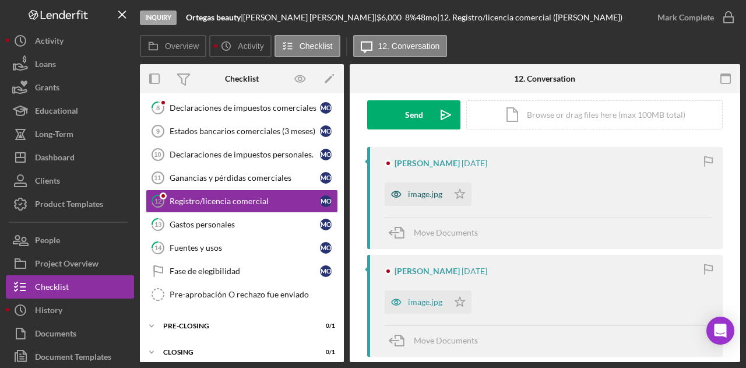
click at [409, 195] on div "image.jpg" at bounding box center [425, 193] width 34 height 9
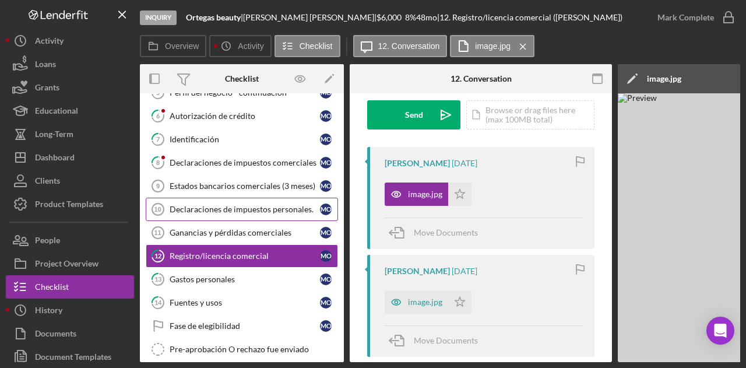
scroll to position [73, 0]
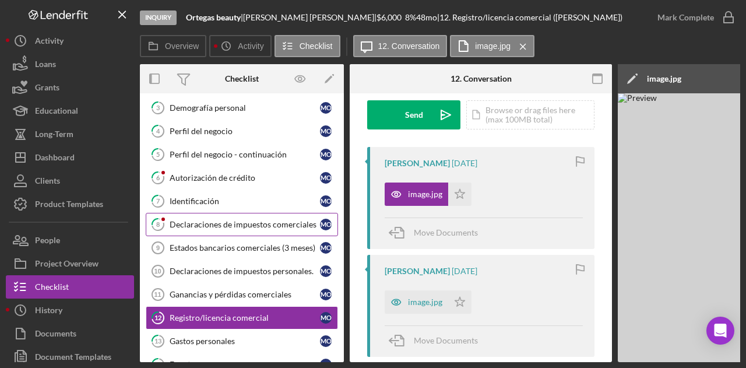
click at [232, 224] on div "Declaraciones de impuestos comerciales" at bounding box center [245, 224] width 150 height 9
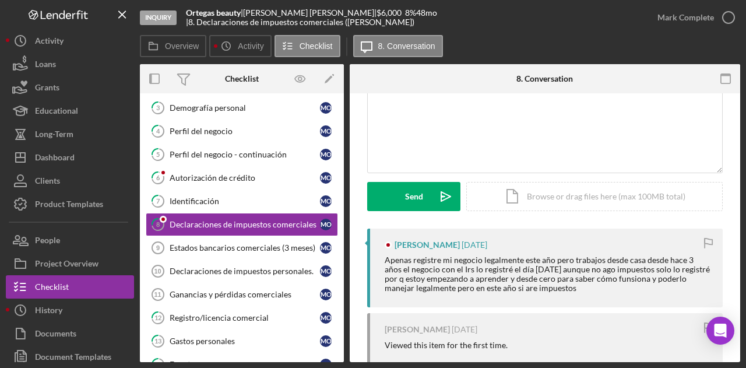
scroll to position [175, 0]
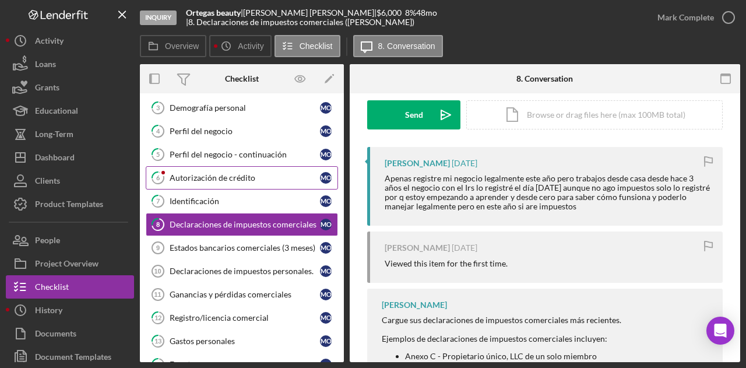
click at [203, 173] on div "Autorización de crédito" at bounding box center [245, 177] width 150 height 9
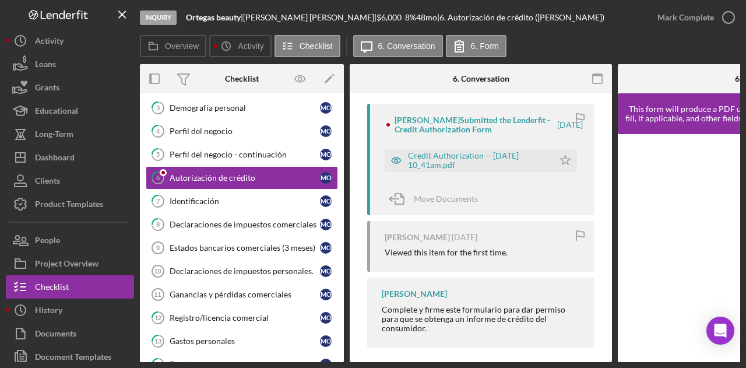
scroll to position [220, 0]
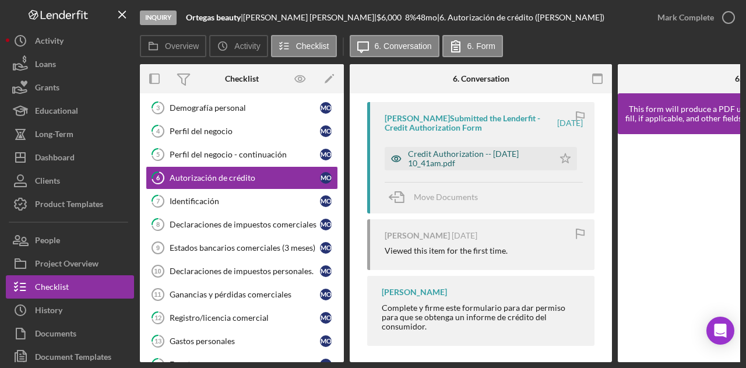
click at [447, 163] on div "Credit Authorization -- [DATE] 10_41am.pdf" at bounding box center [478, 158] width 140 height 19
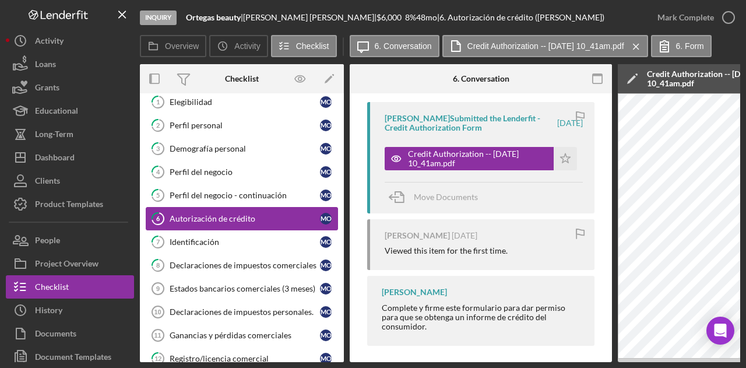
scroll to position [0, 0]
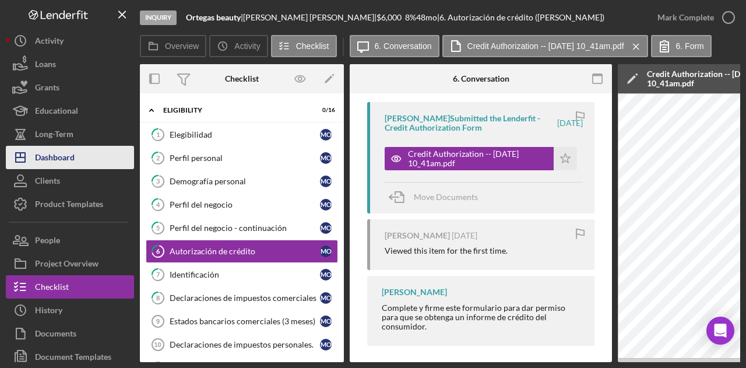
click at [79, 152] on button "Icon/Dashboard Dashboard" at bounding box center [70, 157] width 128 height 23
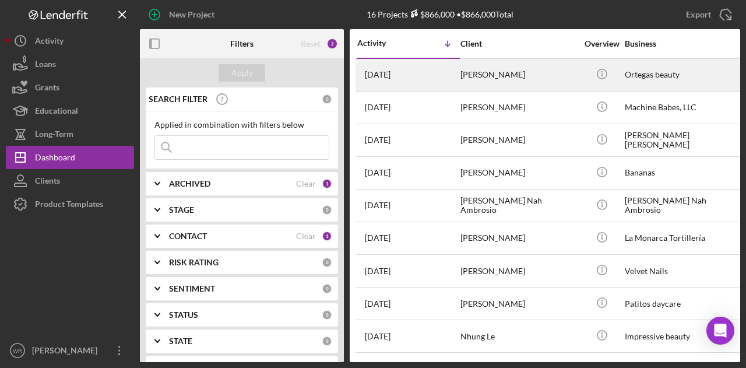
click at [523, 71] on div "[PERSON_NAME]" at bounding box center [518, 74] width 117 height 31
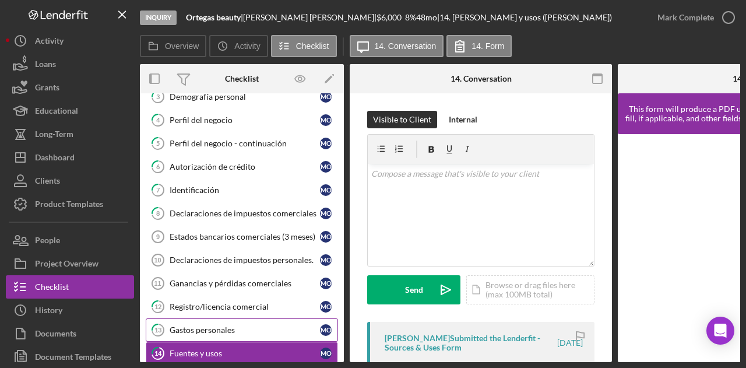
scroll to position [15, 0]
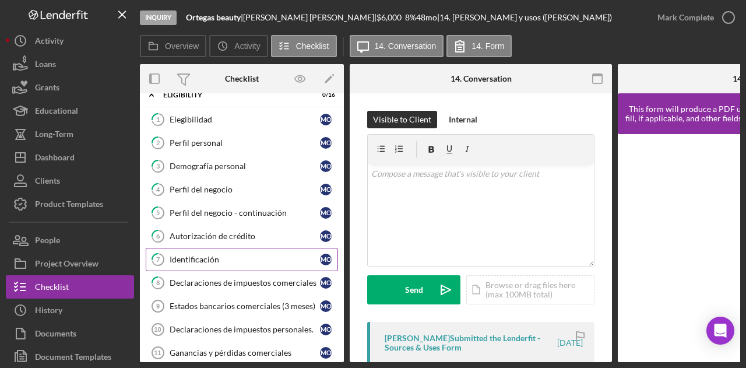
click at [215, 258] on div "Identificación" at bounding box center [245, 259] width 150 height 9
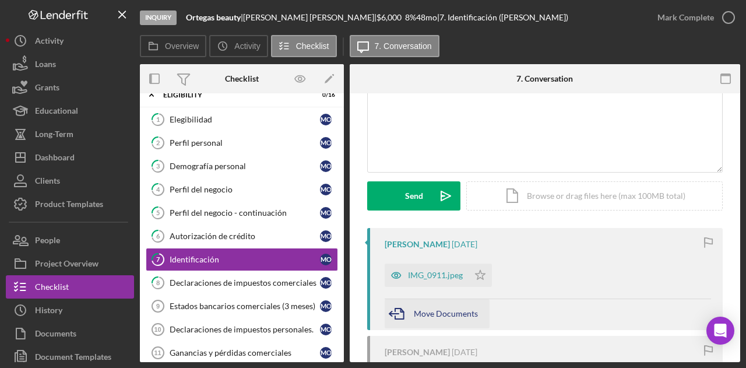
scroll to position [117, 0]
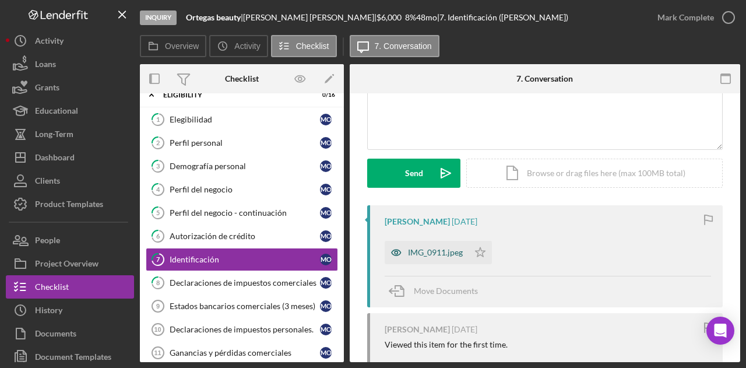
click at [450, 248] on div "IMG_0911.jpeg" at bounding box center [435, 252] width 55 height 9
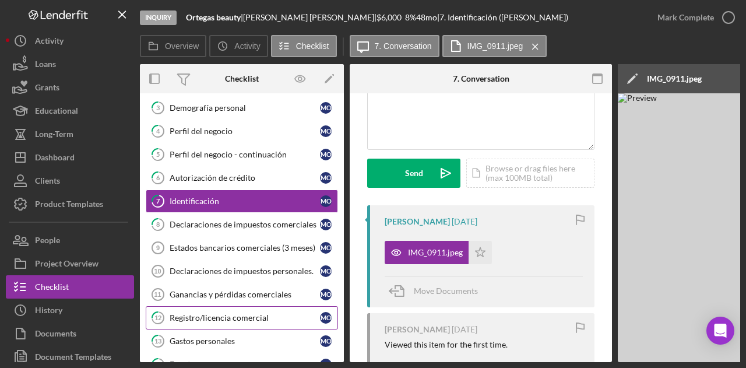
scroll to position [132, 0]
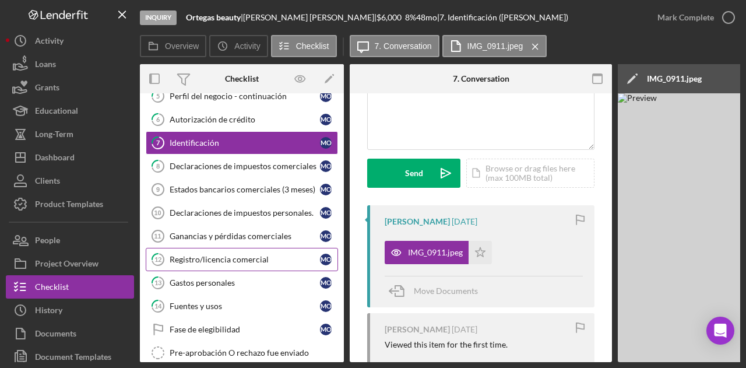
click at [241, 255] on div "Registro/licencia comercial" at bounding box center [245, 259] width 150 height 9
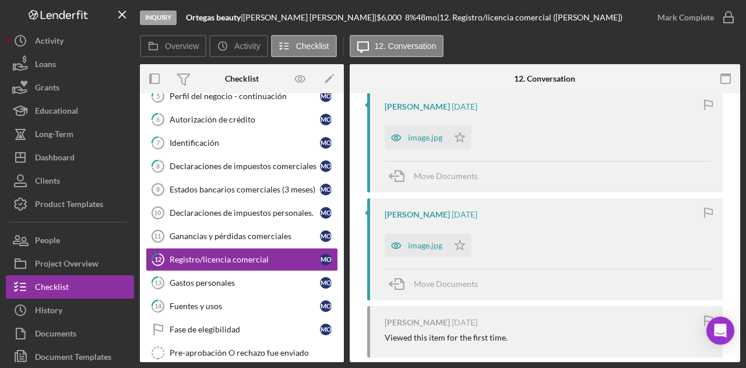
scroll to position [233, 0]
click at [422, 241] on div "image.jpg" at bounding box center [425, 243] width 34 height 9
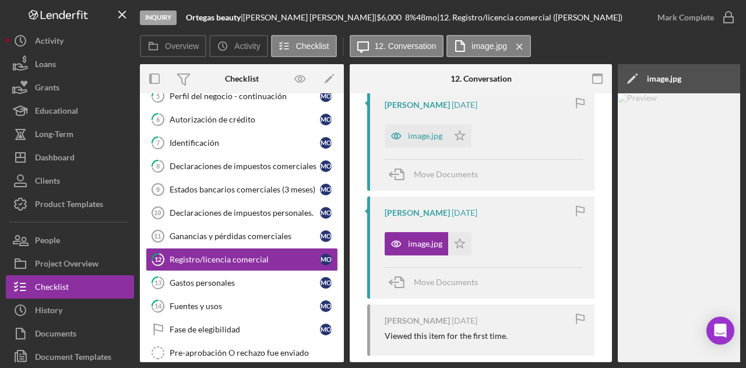
scroll to position [0, 227]
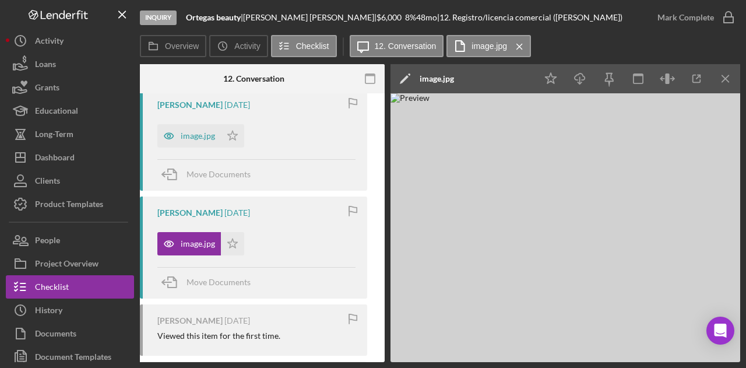
click at [597, 223] on img at bounding box center [565, 227] width 350 height 269
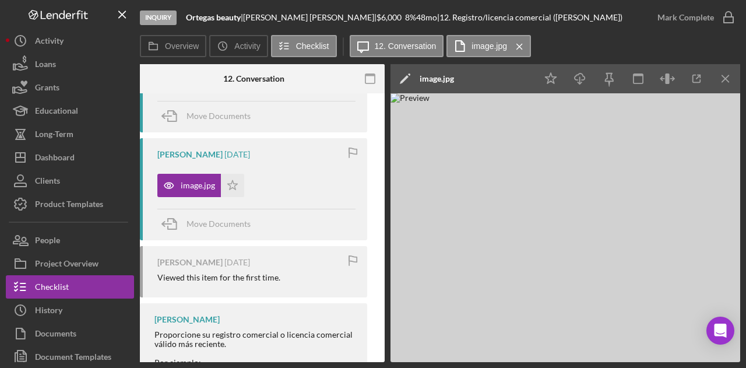
click at [245, 362] on div "Inquiry Ortegas beauty | [PERSON_NAME] | $6,000 $6,000 8 % 48 mo | 12. Registro…" at bounding box center [373, 184] width 746 height 368
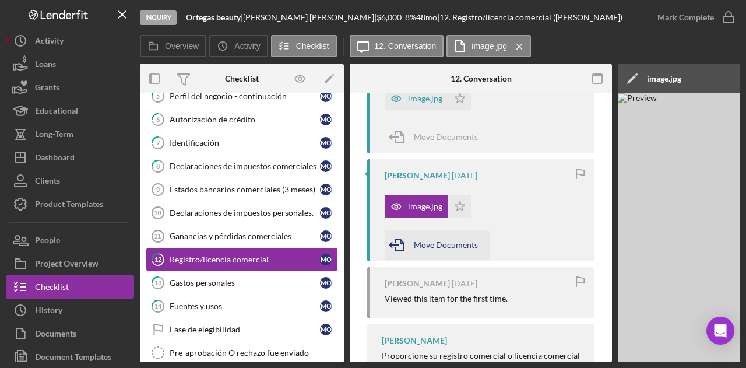
scroll to position [175, 0]
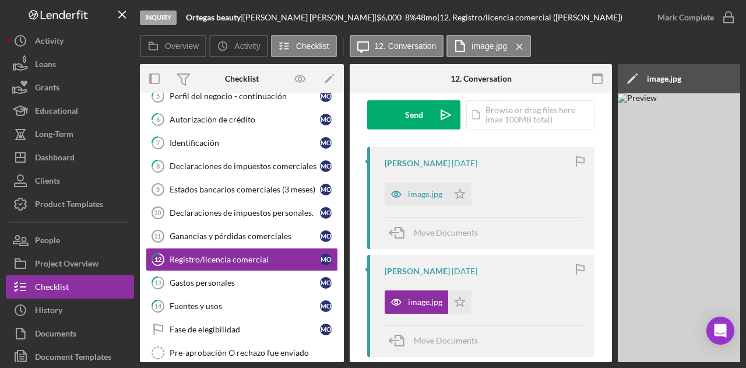
click at [422, 179] on div "image.jpg Icon/Star" at bounding box center [430, 191] width 93 height 29
click at [425, 199] on div "image.jpg" at bounding box center [415, 193] width 63 height 23
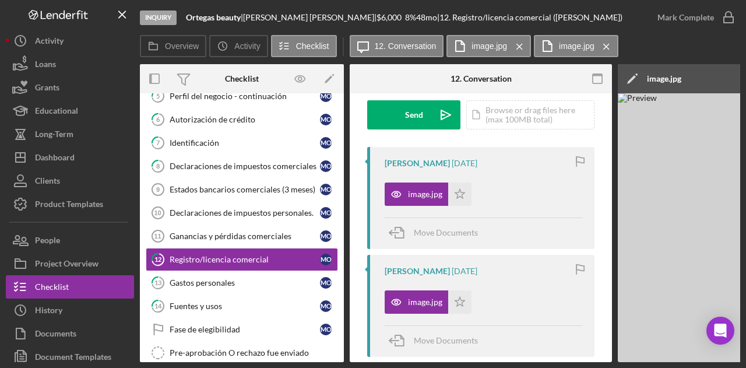
click at [451, 362] on div "Overview Internal Workflow Stage Inquiry Icon/Dropdown Arrow Archive (can unarc…" at bounding box center [440, 213] width 600 height 298
click at [456, 358] on div "[PERSON_NAME] [DATE] image.jpg Icon/Star Move Documents [PERSON_NAME] [DATE] im…" at bounding box center [480, 371] width 227 height 449
click at [465, 359] on div "Overview Internal Workflow Stage Inquiry Icon/Dropdown Arrow Archive (can unarc…" at bounding box center [440, 213] width 600 height 298
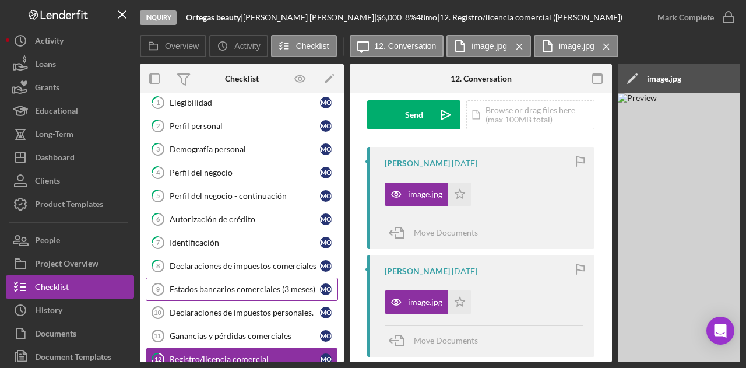
scroll to position [0, 0]
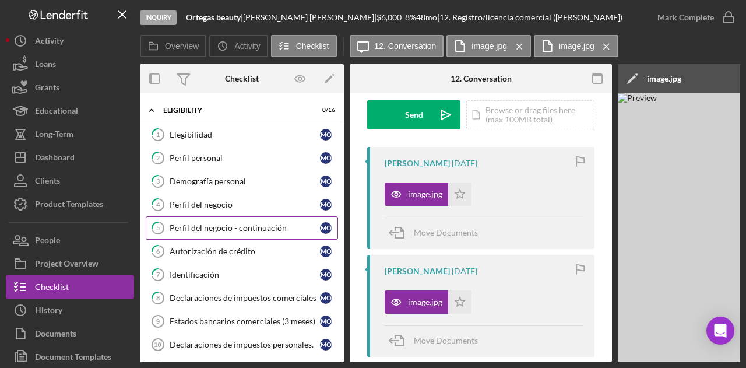
click at [230, 226] on div "Perfil del negocio - continuación" at bounding box center [245, 227] width 150 height 9
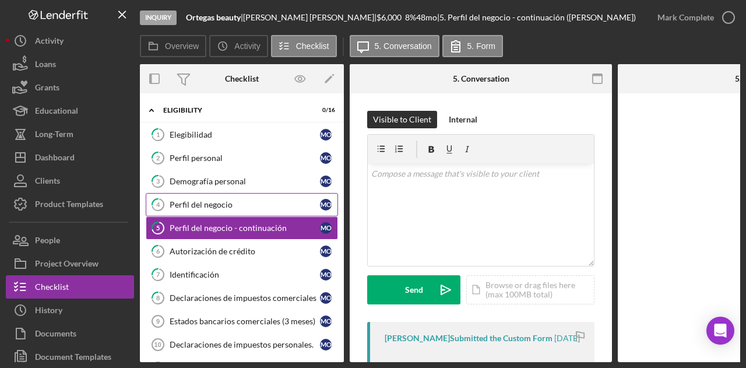
click at [226, 200] on div "Perfil del negocio" at bounding box center [245, 204] width 150 height 9
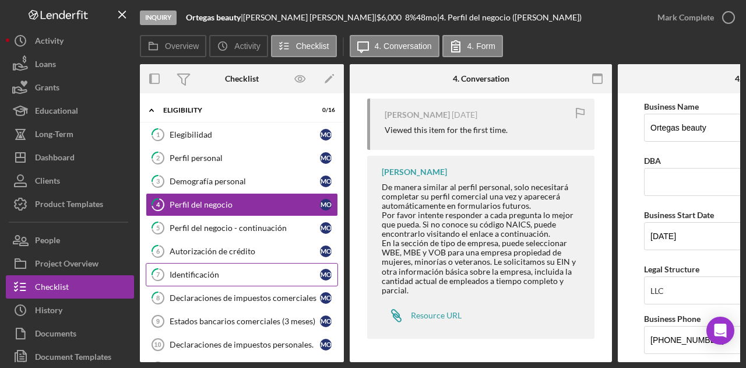
scroll to position [58, 0]
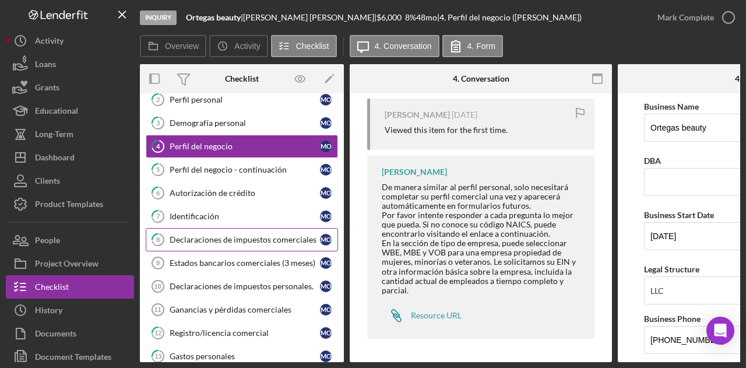
click at [244, 235] on div "Declaraciones de impuestos comerciales" at bounding box center [245, 239] width 150 height 9
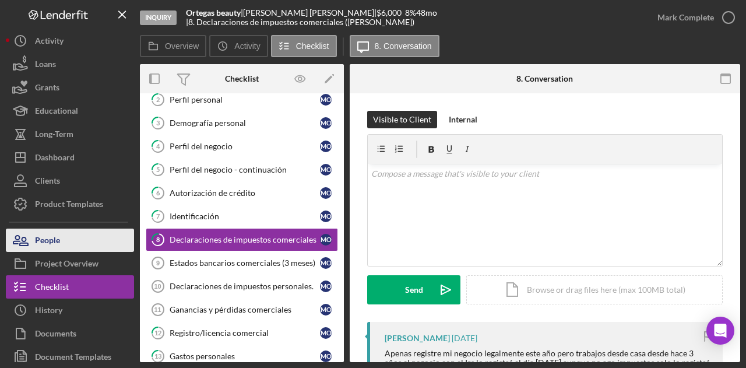
click at [84, 245] on button "People" at bounding box center [70, 239] width 128 height 23
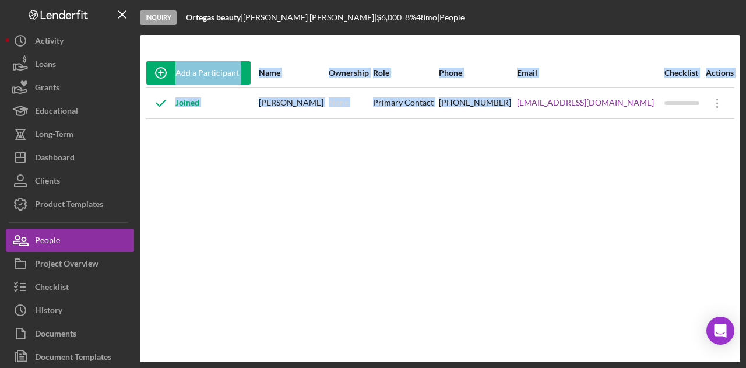
drag, startPoint x: 515, startPoint y: 118, endPoint x: 713, endPoint y: 125, distance: 198.2
click at [713, 125] on div "Add a Participant Name Ownership Role Phone Email Checklist Actions Joined [PER…" at bounding box center [440, 198] width 600 height 280
copy table "Add a Participant Name Ownership Role Phone Email Checklist Actions Joined [PER…"
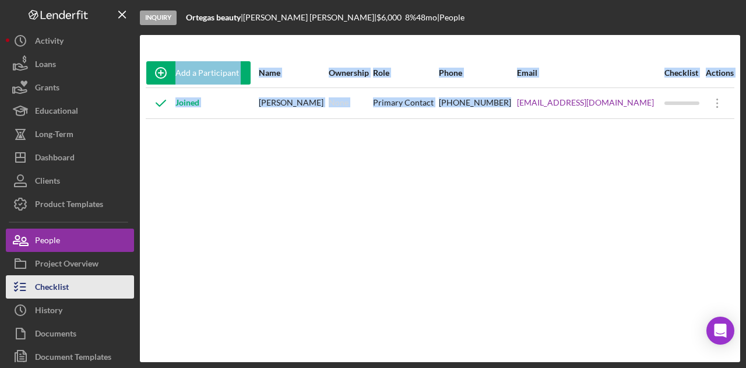
click at [57, 293] on div "Checklist" at bounding box center [52, 288] width 34 height 26
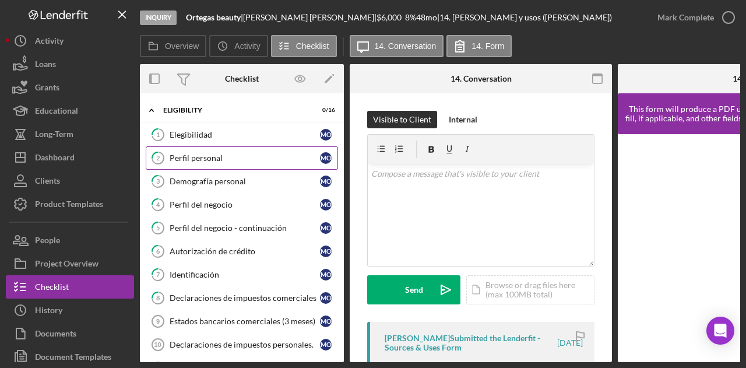
click at [230, 154] on div "Perfil personal" at bounding box center [245, 157] width 150 height 9
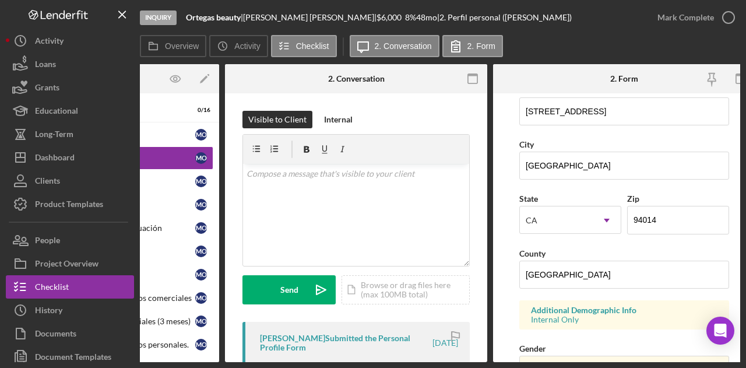
scroll to position [0, 140]
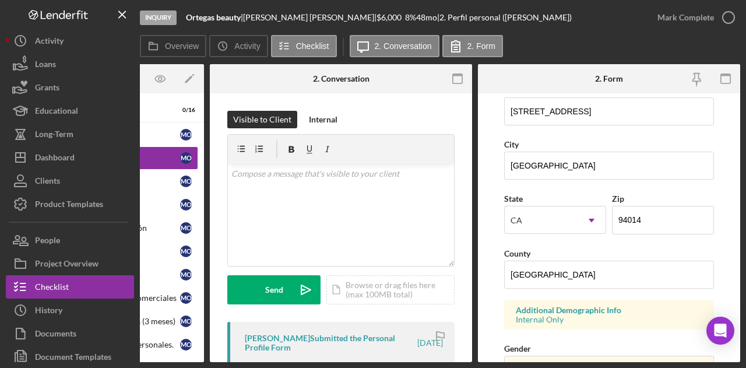
click at [244, 362] on div "Inquiry Ortegas beauty | [PERSON_NAME] | $6,000 $6,000 8 % 48 mo | 2. Perfil pe…" at bounding box center [373, 184] width 746 height 368
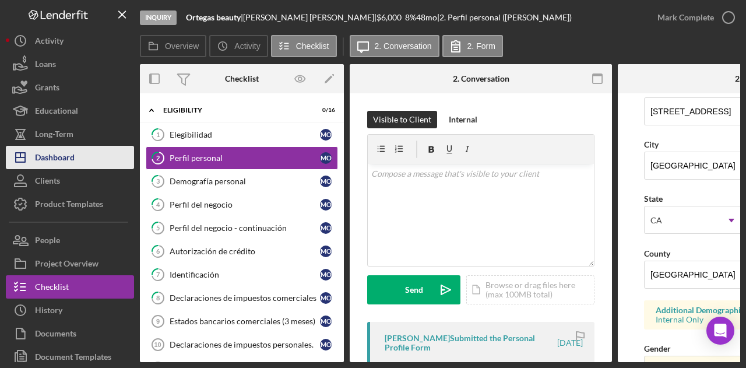
click at [82, 153] on button "Icon/Dashboard Dashboard" at bounding box center [70, 157] width 128 height 23
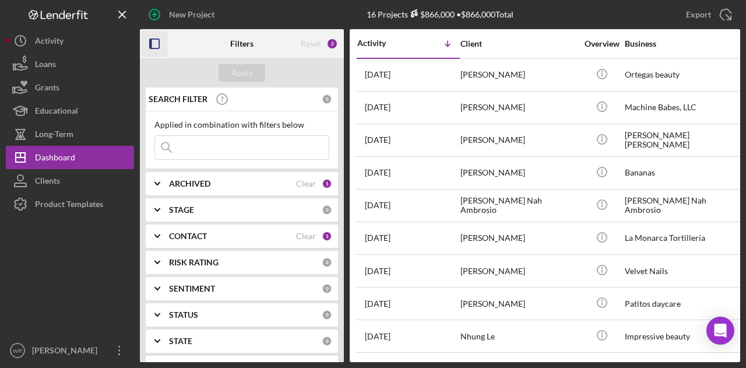
click at [162, 40] on icon "button" at bounding box center [155, 44] width 26 height 26
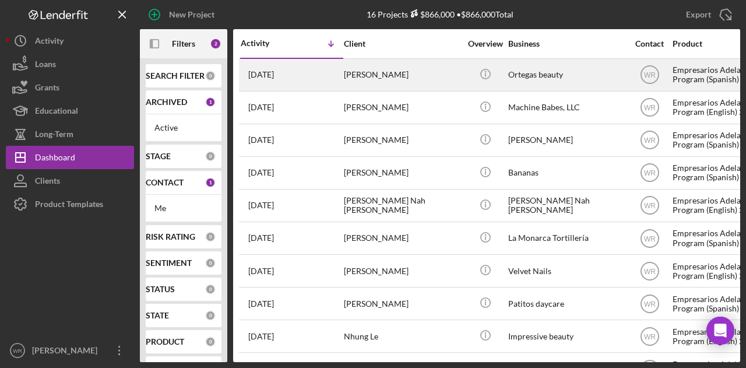
click at [418, 76] on div "[PERSON_NAME]" at bounding box center [402, 74] width 117 height 31
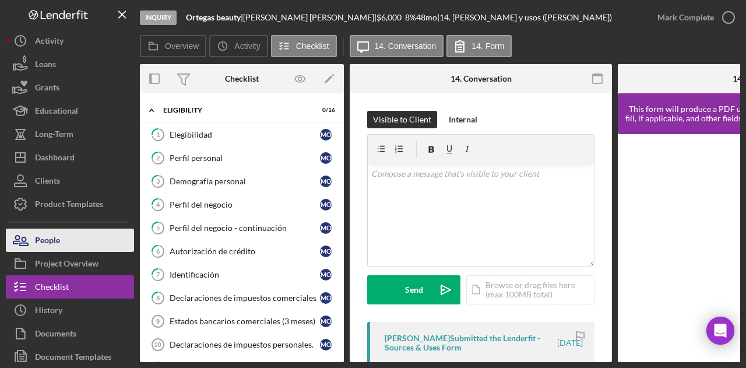
click at [44, 239] on div "People" at bounding box center [47, 241] width 25 height 26
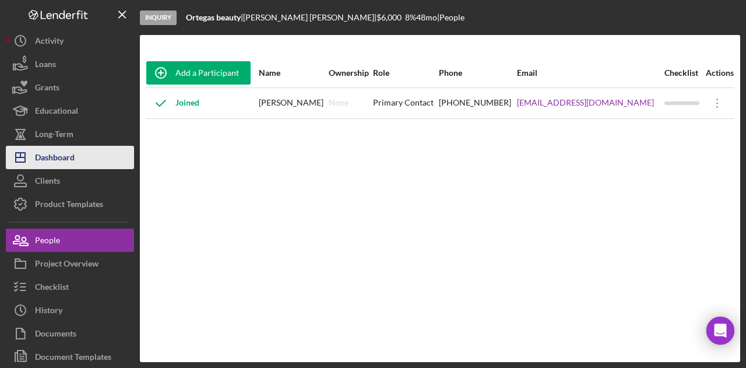
click at [94, 155] on button "Icon/Dashboard Dashboard" at bounding box center [70, 157] width 128 height 23
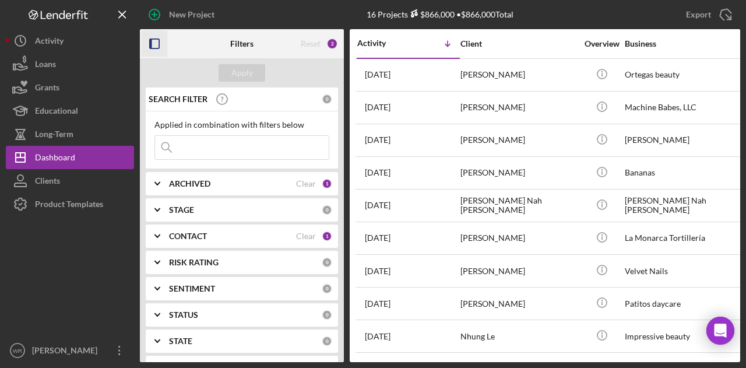
click at [161, 37] on icon "button" at bounding box center [155, 44] width 26 height 26
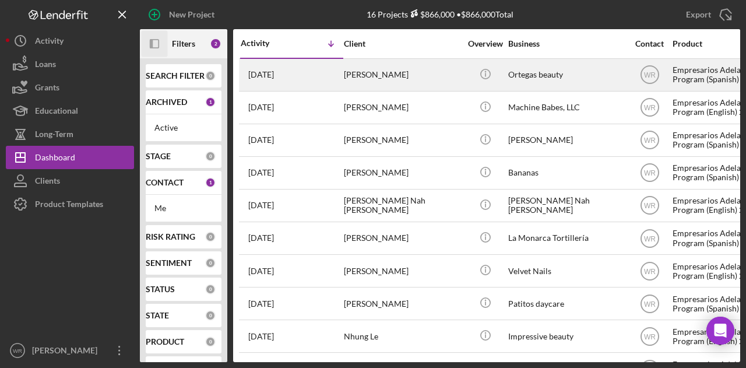
click at [331, 69] on div "1 day ago Mariana Ortega" at bounding box center [292, 74] width 102 height 31
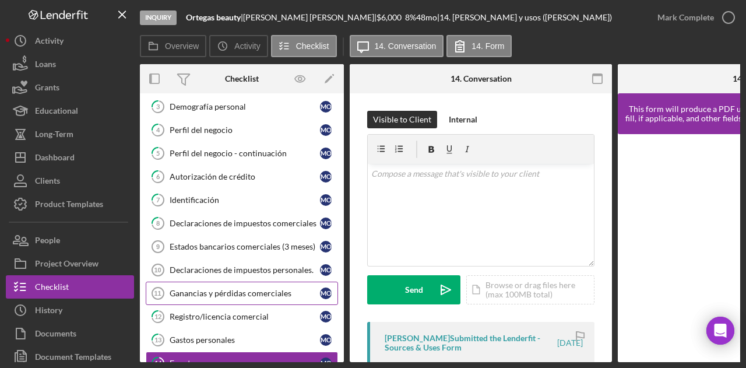
scroll to position [73, 0]
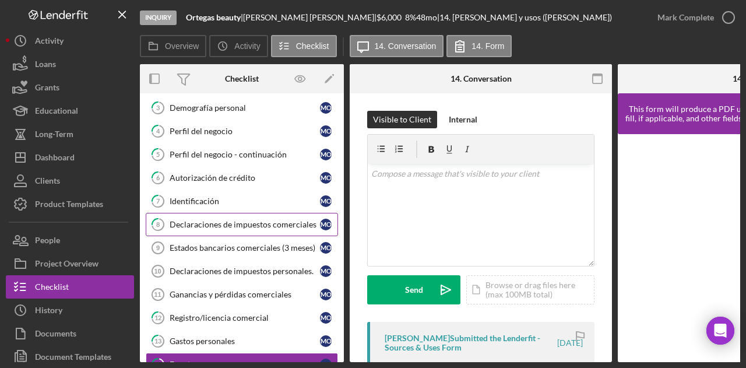
click at [213, 220] on div "Declaraciones de impuestos comerciales" at bounding box center [245, 224] width 150 height 9
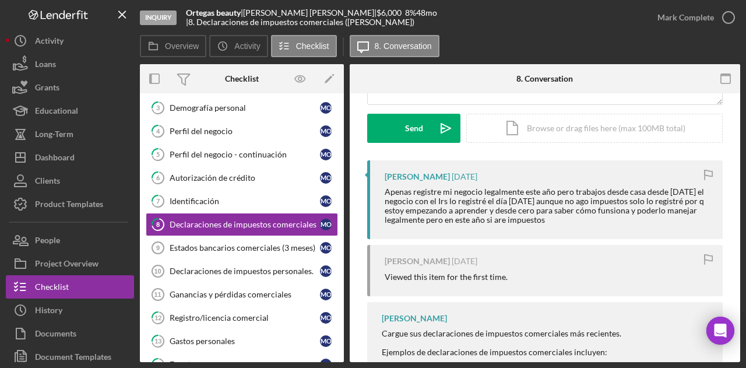
scroll to position [175, 0]
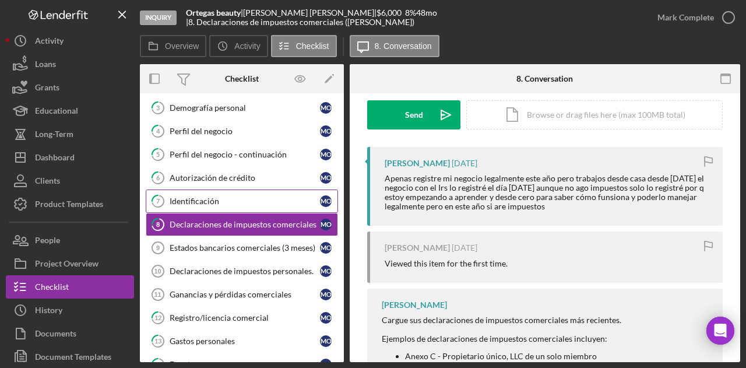
click at [216, 200] on div "Identificación" at bounding box center [245, 200] width 150 height 9
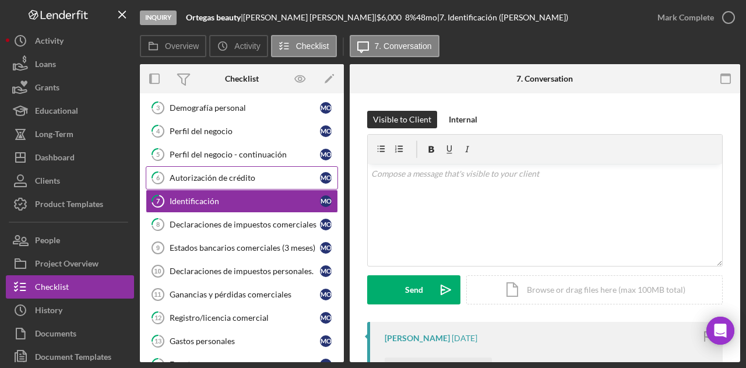
click at [227, 179] on div "Autorización de crédito" at bounding box center [245, 177] width 150 height 9
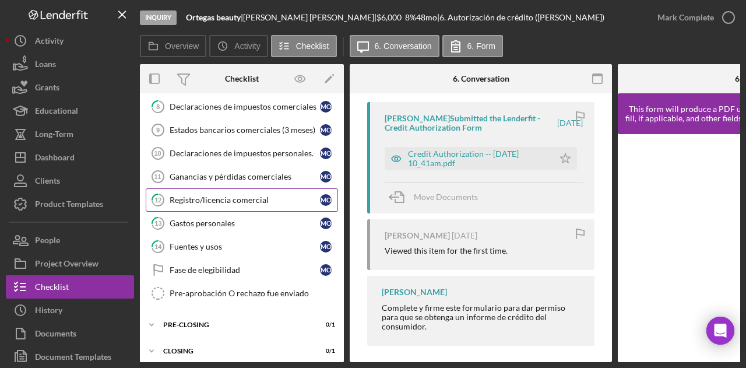
scroll to position [195, 0]
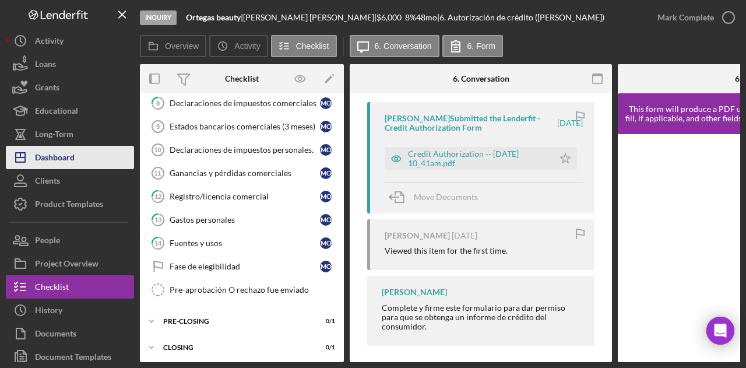
click at [55, 156] on div "Dashboard" at bounding box center [55, 159] width 40 height 26
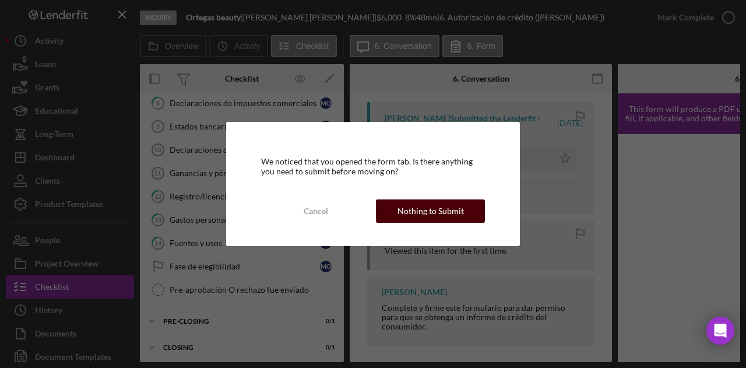
click at [428, 202] on div "Nothing to Submit" at bounding box center [430, 210] width 66 height 23
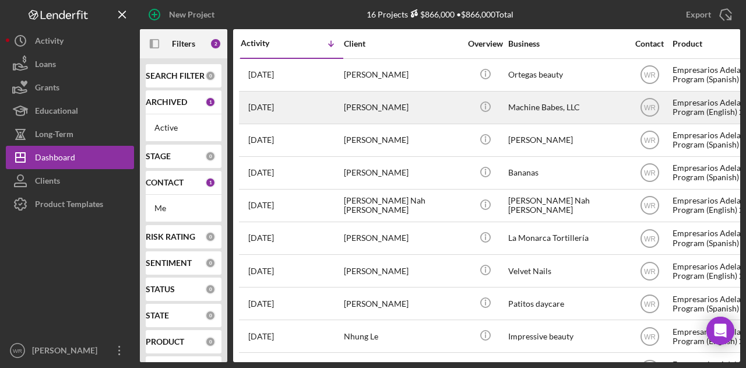
click at [334, 99] on div "[DATE] [PERSON_NAME]" at bounding box center [292, 107] width 102 height 31
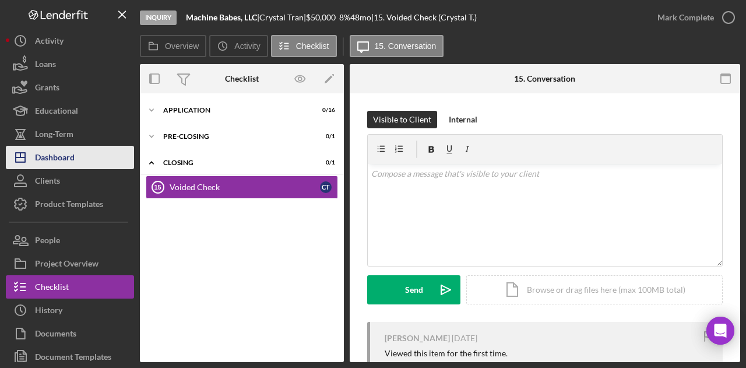
click at [87, 161] on button "Icon/Dashboard Dashboard" at bounding box center [70, 157] width 128 height 23
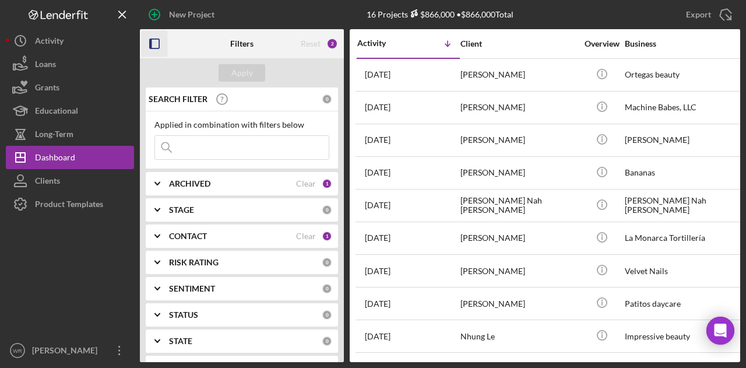
click at [153, 45] on icon "button" at bounding box center [155, 44] width 26 height 26
